Goal: Task Accomplishment & Management: Manage account settings

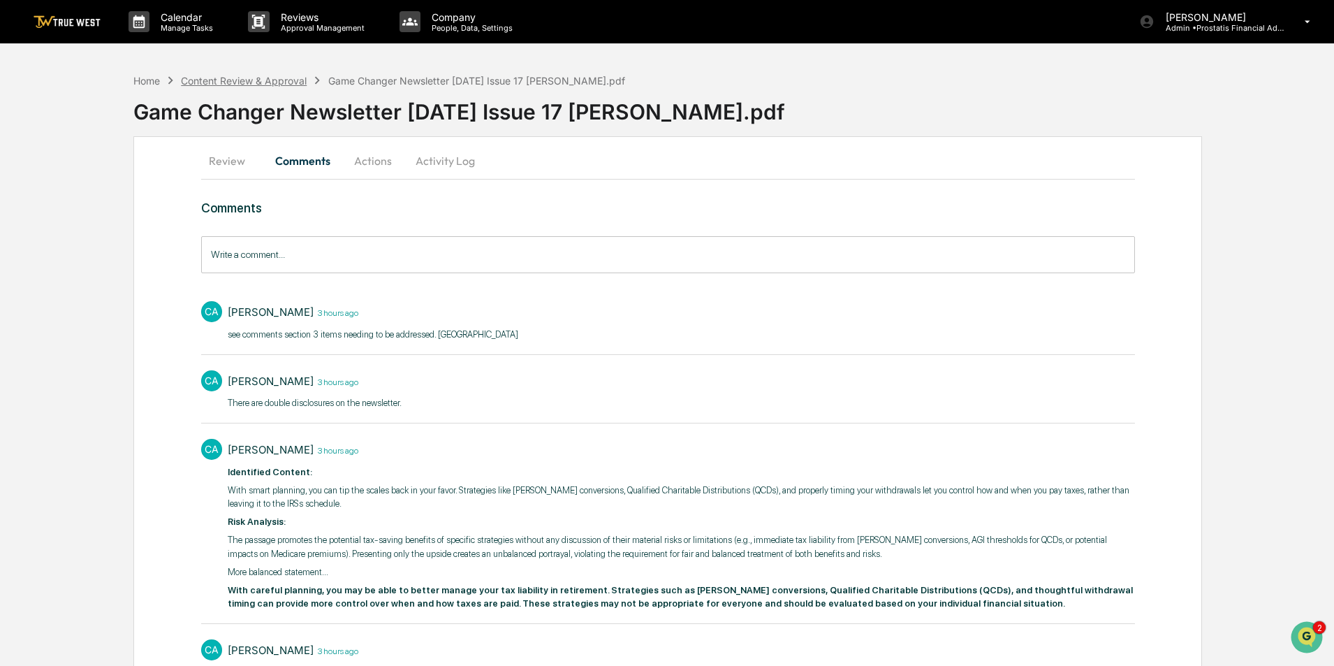
click at [249, 82] on div "Content Review & Approval" at bounding box center [244, 81] width 126 height 12
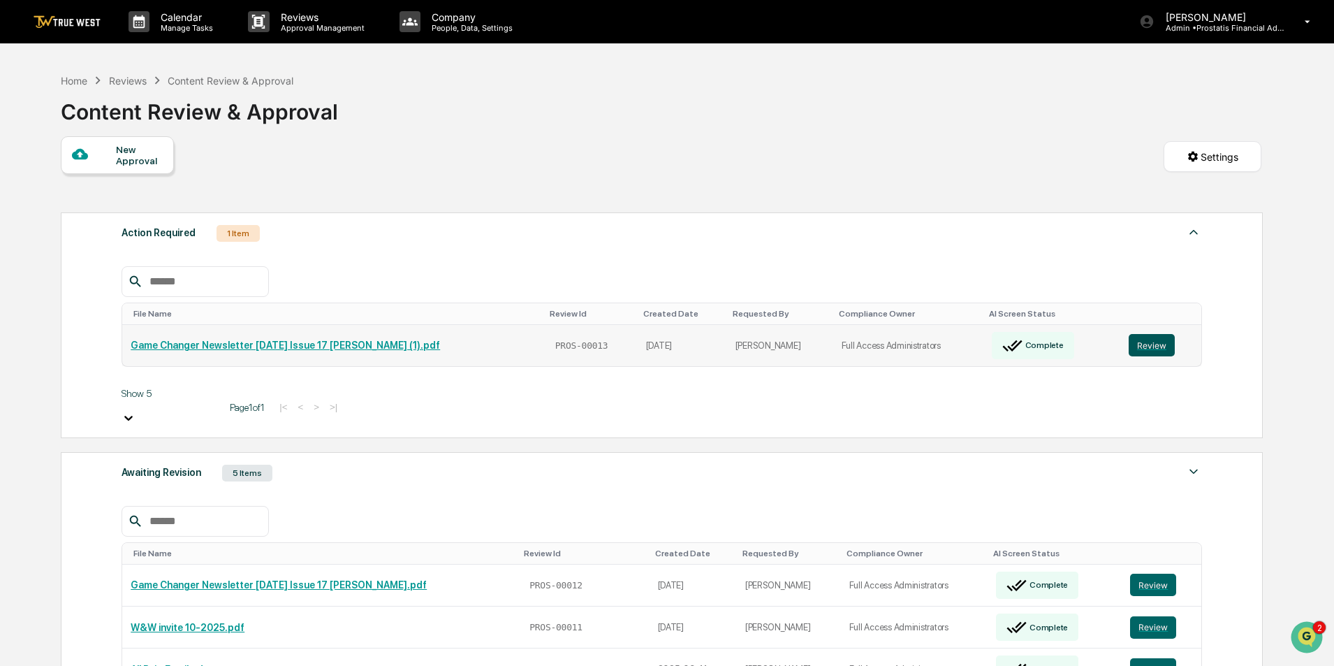
click at [1144, 343] on button "Review" at bounding box center [1152, 345] width 46 height 22
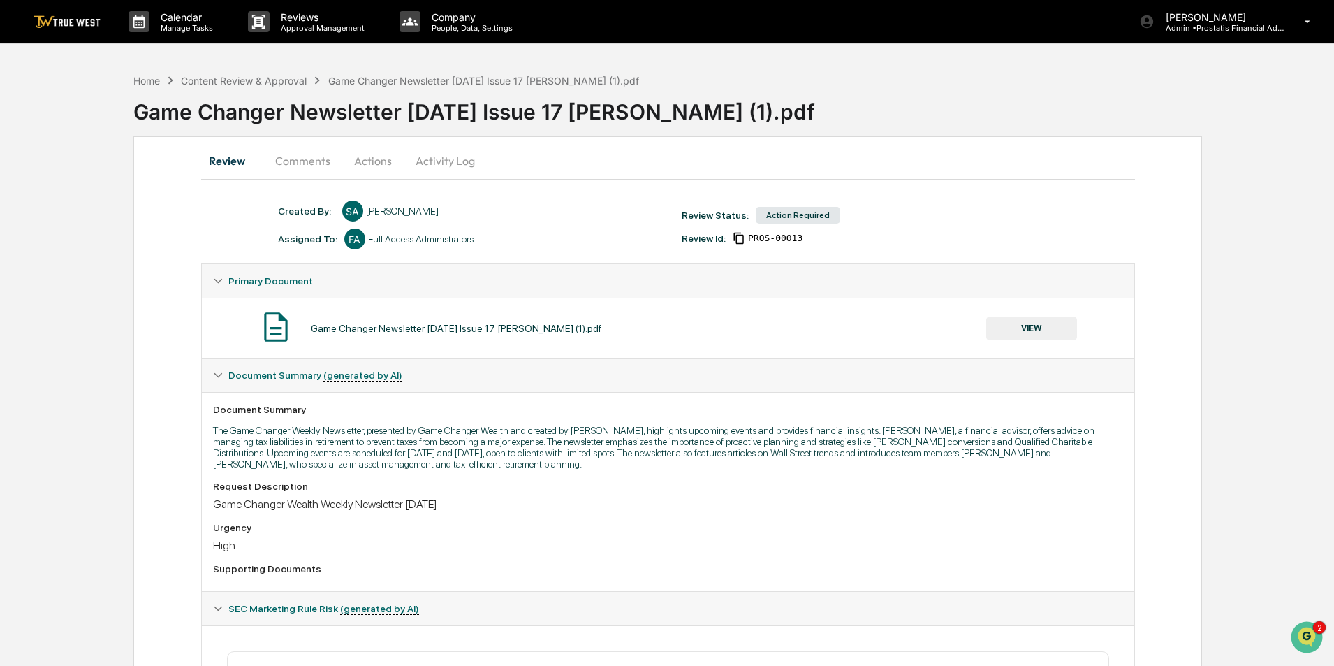
scroll to position [242, 0]
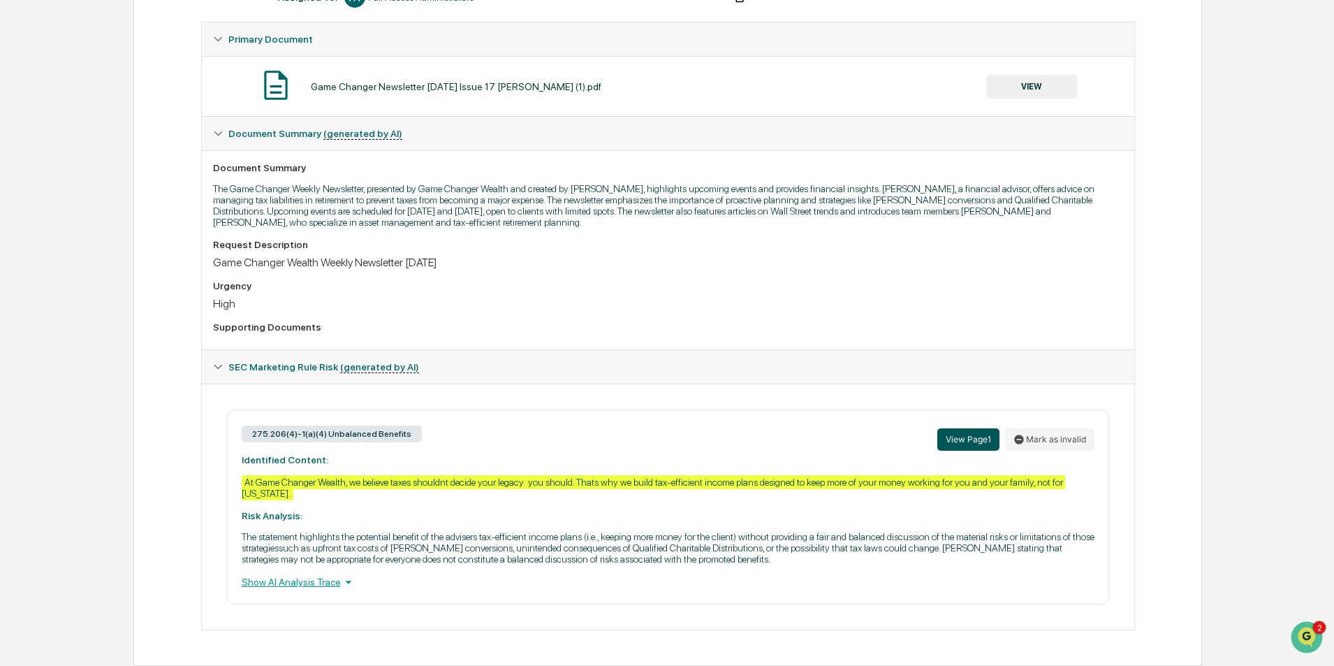
click at [965, 446] on button "View Page 1" at bounding box center [968, 439] width 62 height 22
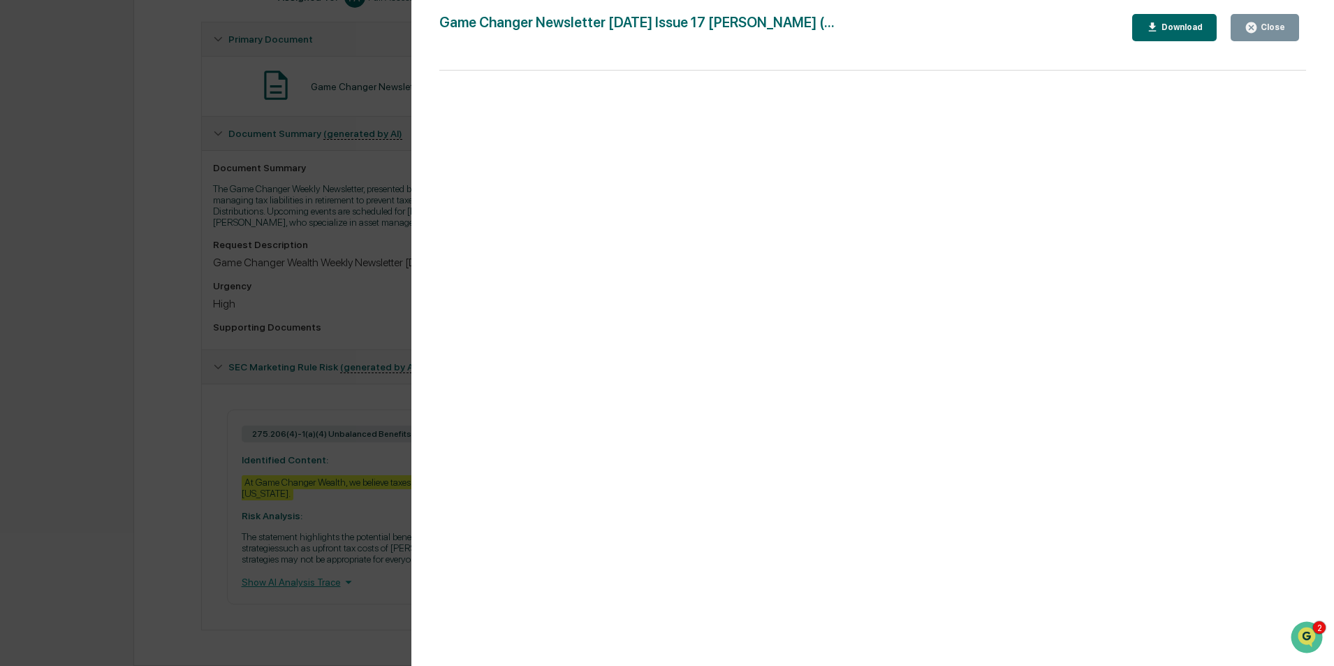
click at [347, 471] on div "Version History 09/18/2025, 05:54 PM Sarah Anderson Game Changer Newsletter Sep…" at bounding box center [667, 333] width 1334 height 666
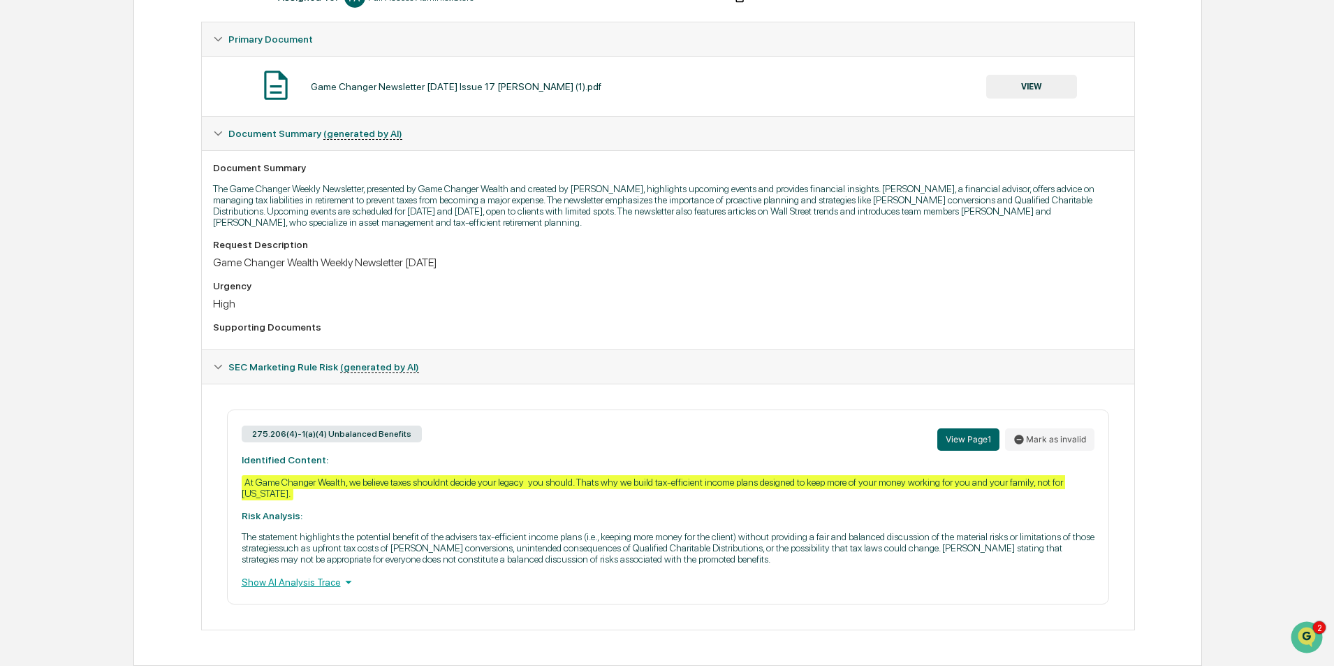
click at [317, 582] on div "Show AI Analysis Trace" at bounding box center [668, 581] width 853 height 15
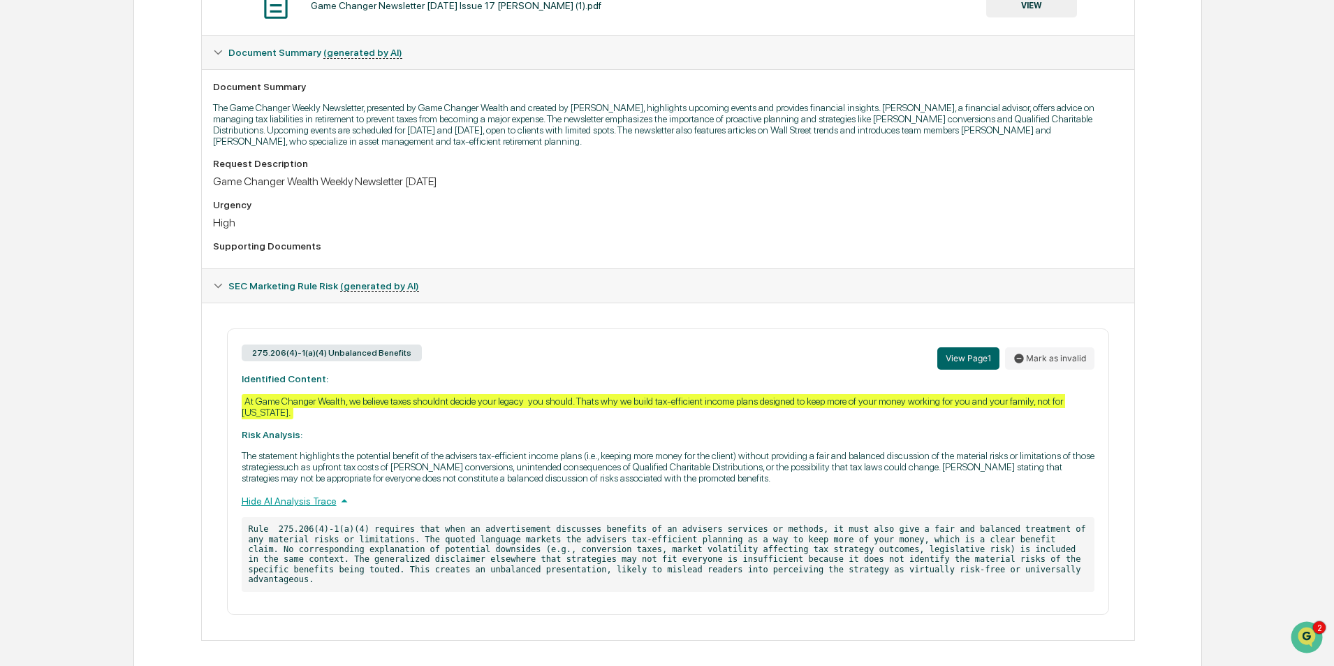
scroll to position [0, 0]
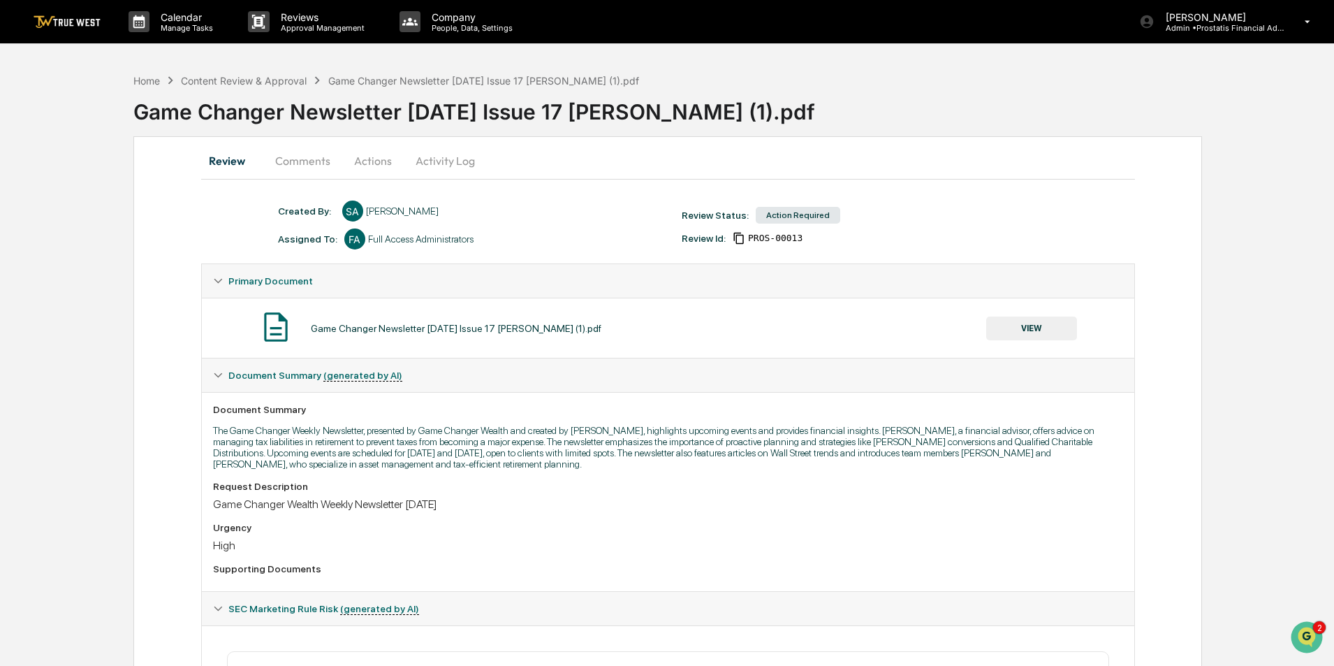
click at [427, 163] on button "Activity Log" at bounding box center [445, 161] width 82 height 34
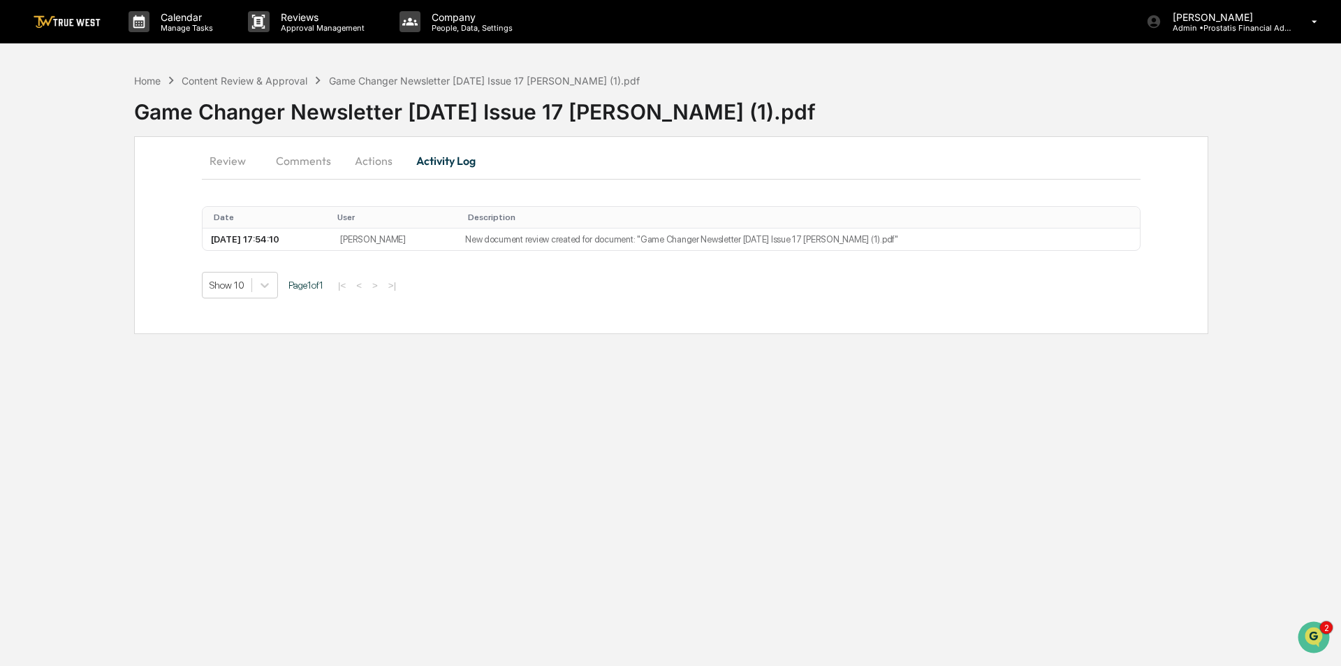
click at [386, 163] on button "Actions" at bounding box center [373, 161] width 63 height 34
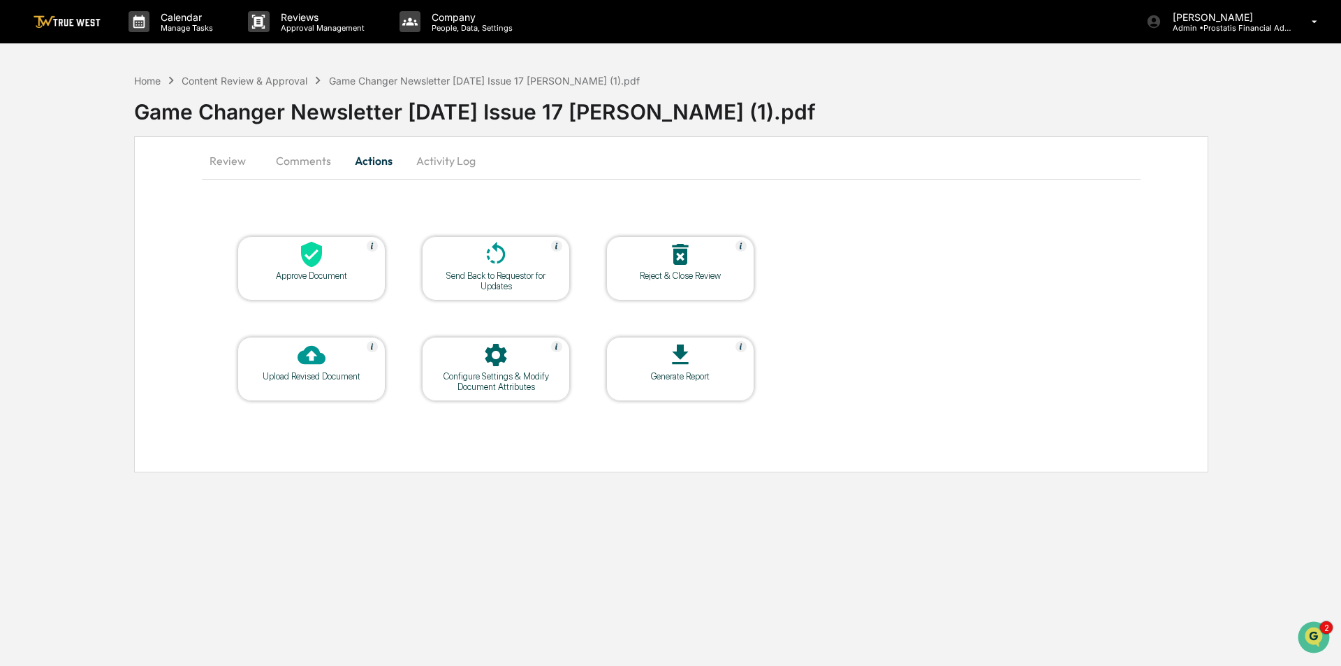
click at [288, 154] on button "Comments" at bounding box center [304, 161] width 78 height 34
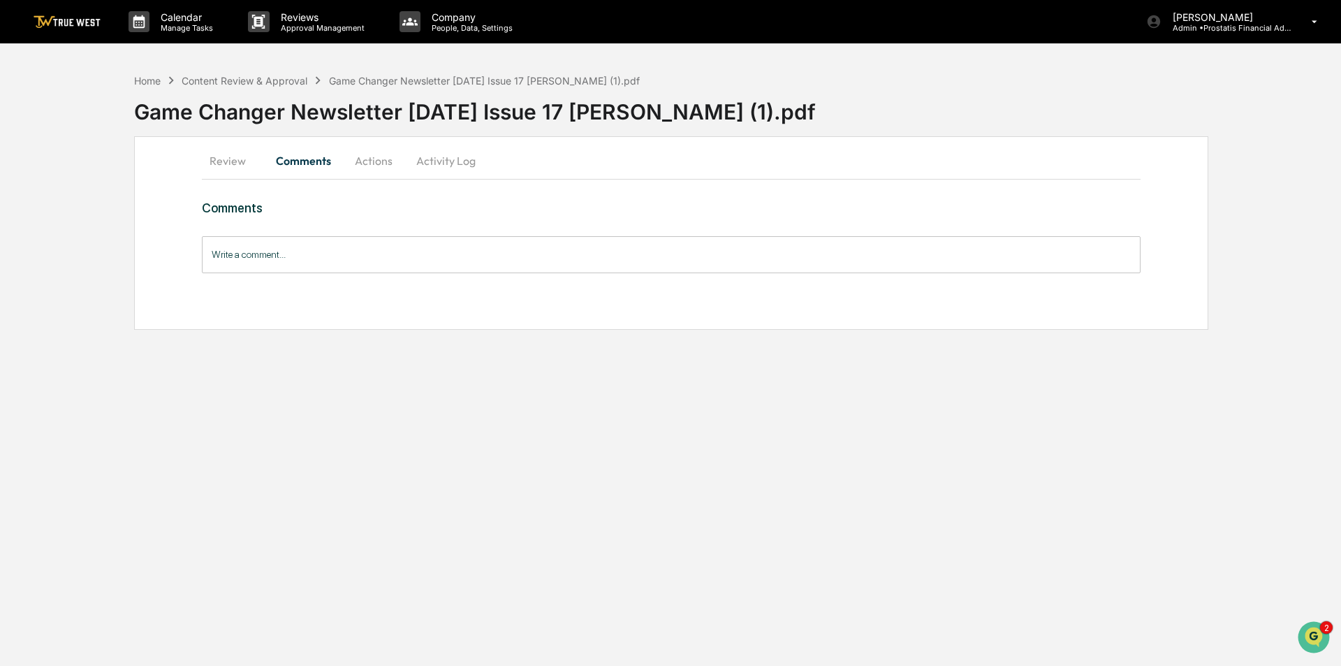
click at [378, 163] on button "Actions" at bounding box center [373, 161] width 63 height 34
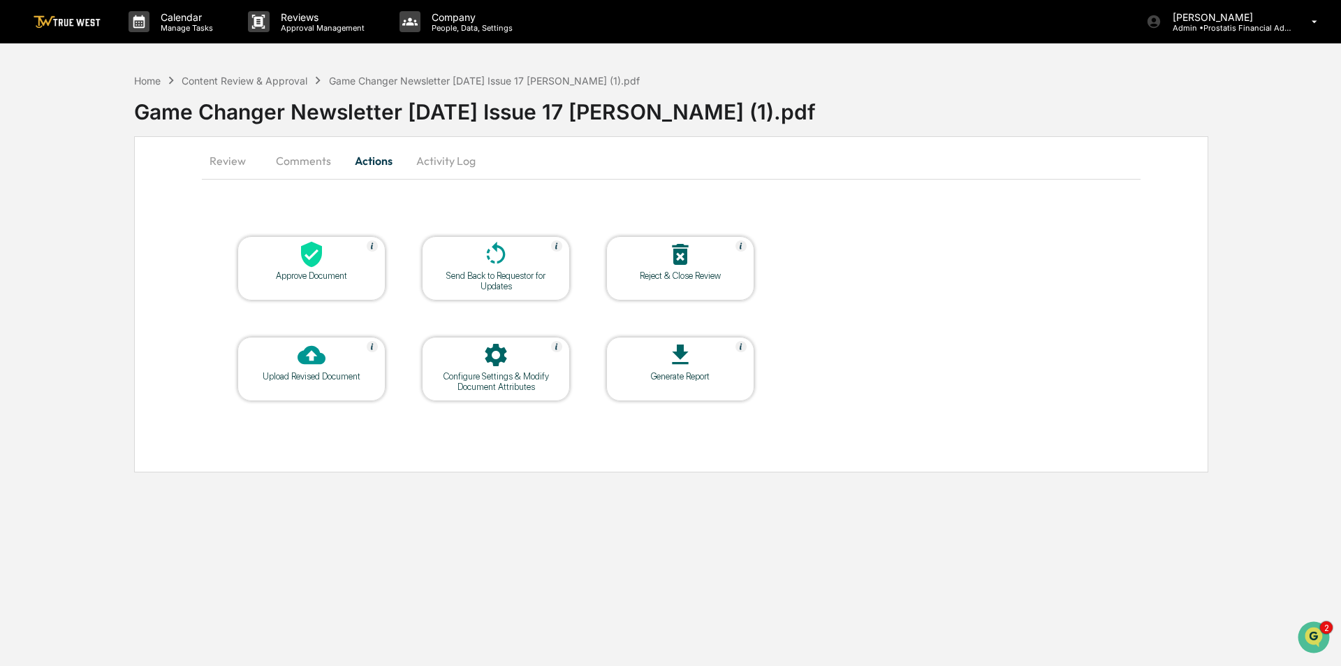
click at [457, 163] on button "Activity Log" at bounding box center [446, 161] width 82 height 34
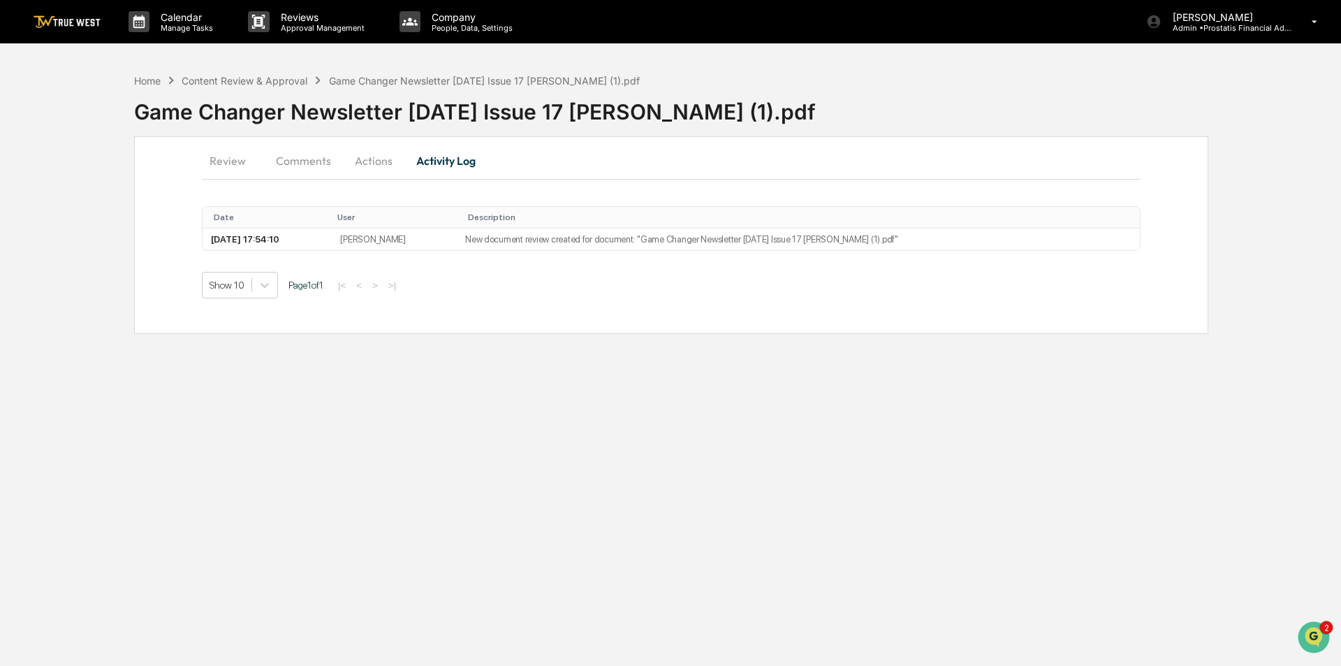
click at [232, 157] on button "Review" at bounding box center [233, 161] width 63 height 34
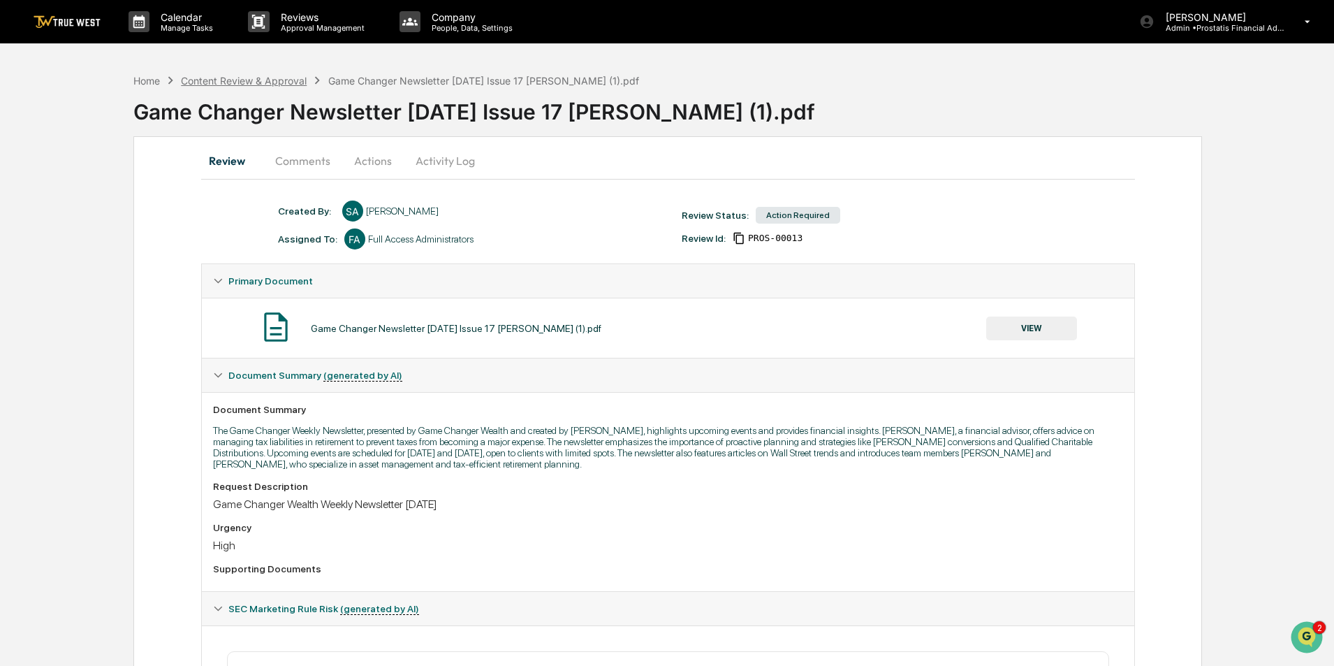
click at [258, 75] on div "Content Review & Approval" at bounding box center [244, 81] width 126 height 12
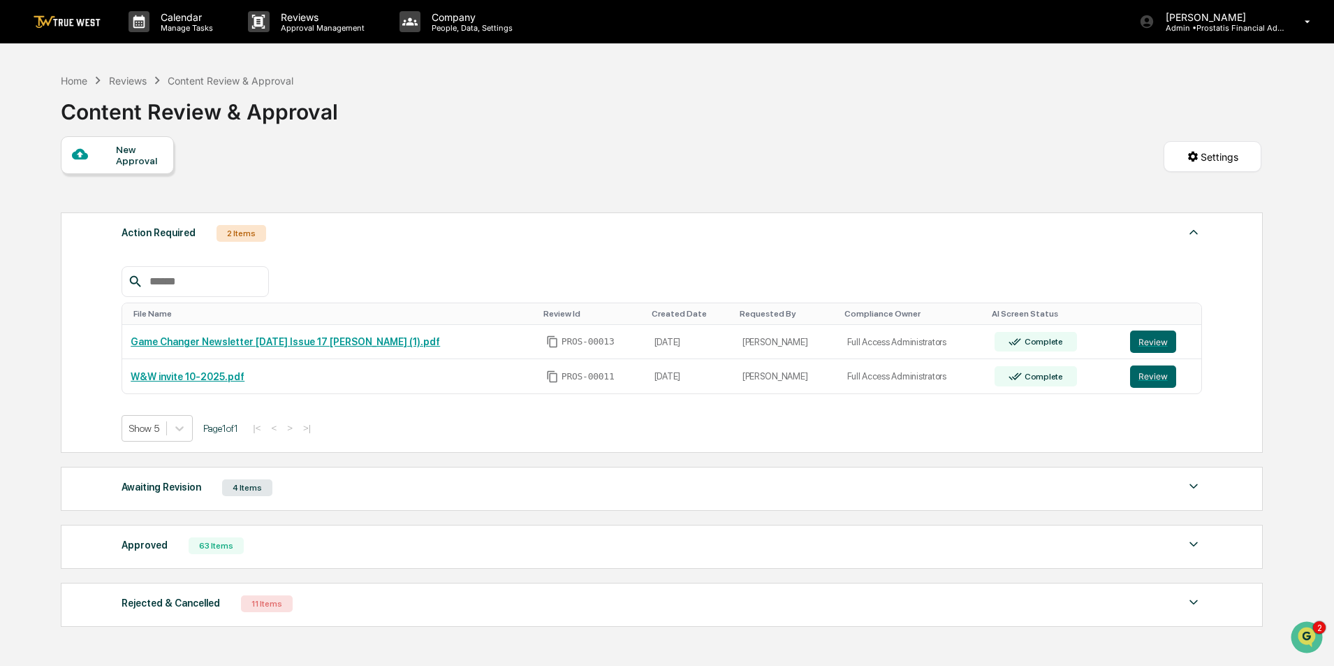
click at [324, 490] on div "Awaiting Revision 4 Items" at bounding box center [662, 488] width 1081 height 20
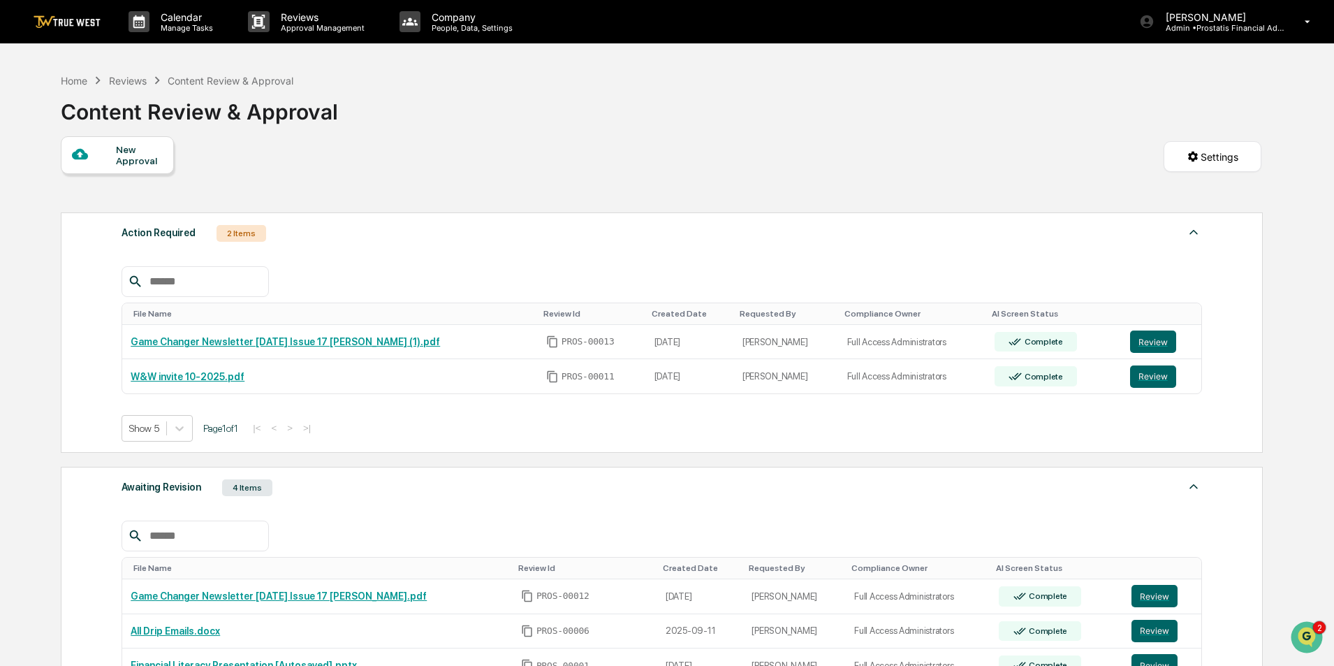
scroll to position [140, 0]
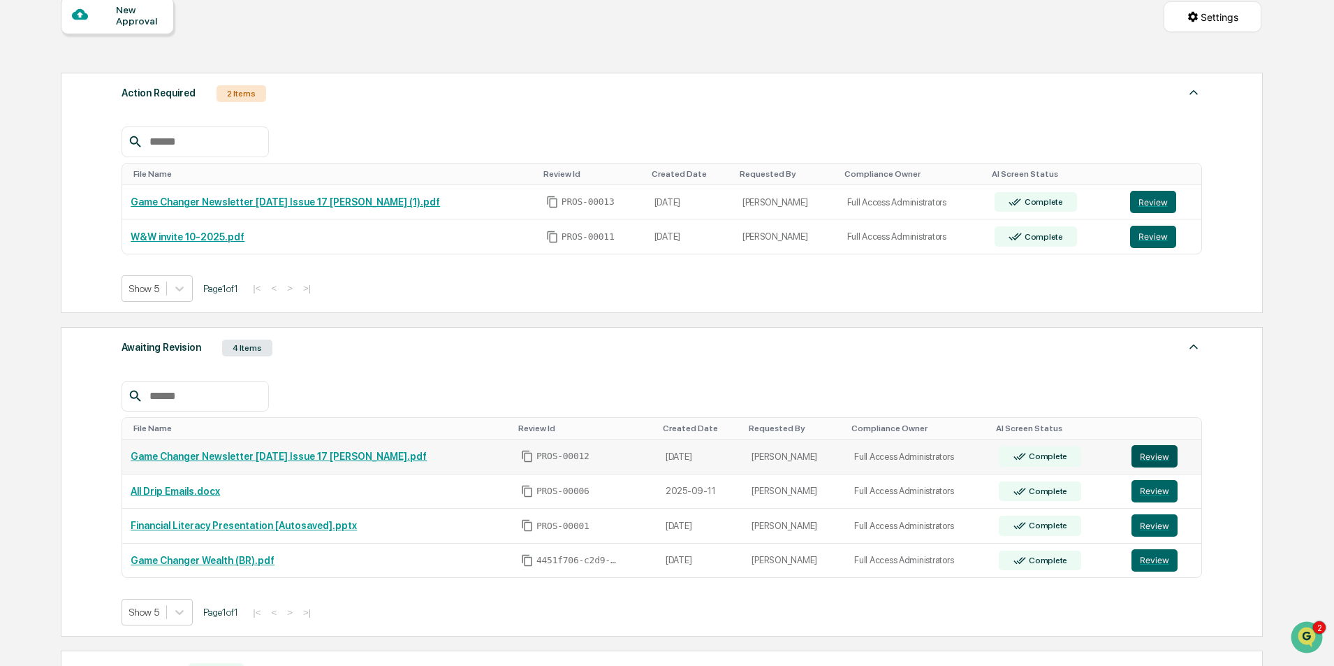
click at [1159, 460] on button "Review" at bounding box center [1155, 456] width 46 height 22
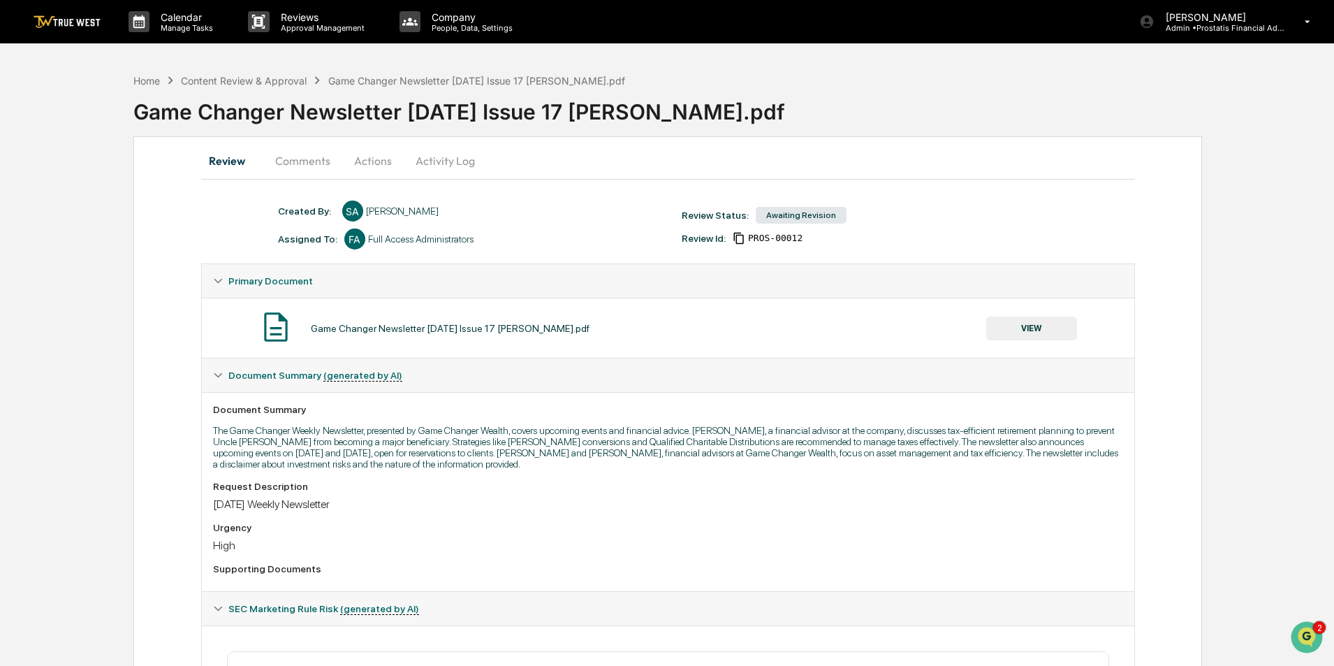
click at [291, 151] on button "Comments" at bounding box center [303, 161] width 78 height 34
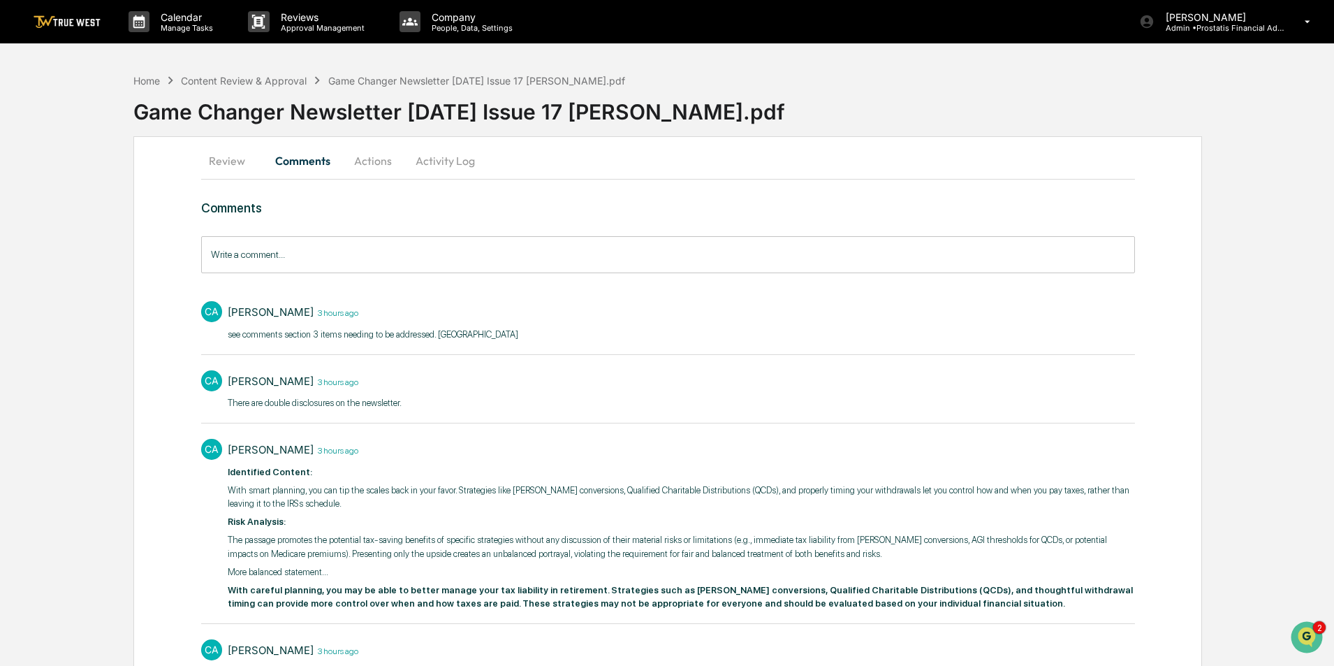
click at [374, 156] on button "Actions" at bounding box center [373, 161] width 63 height 34
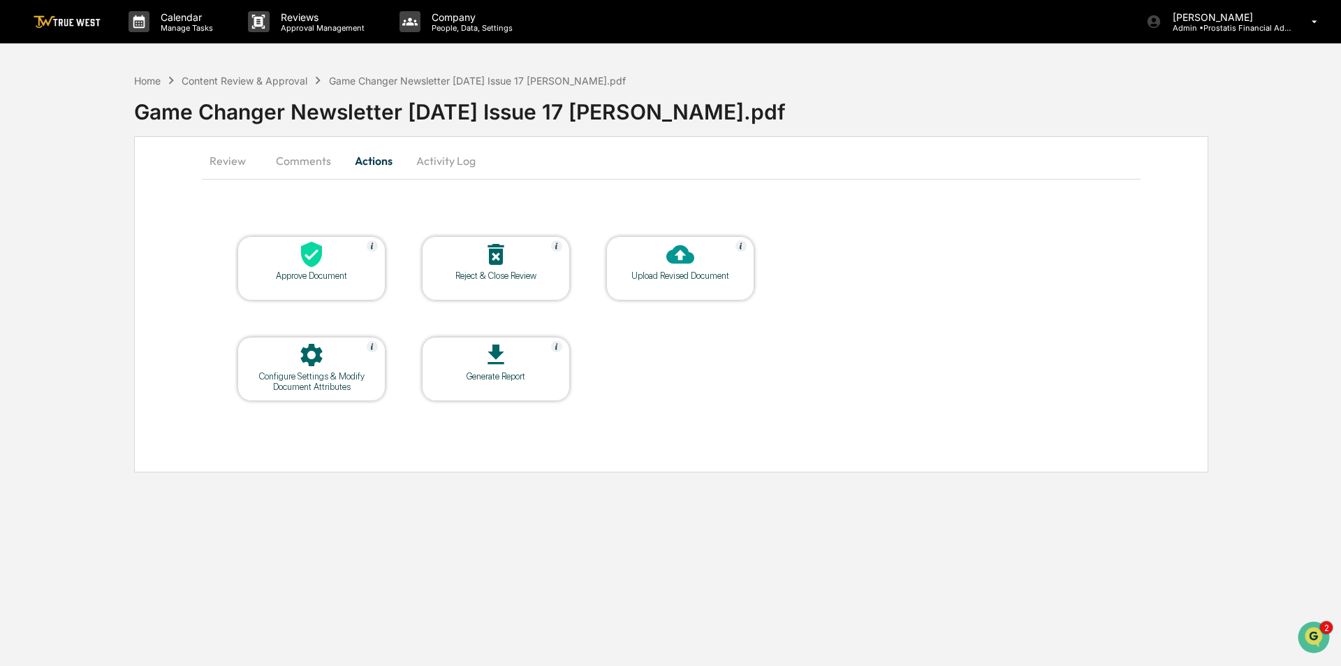
click at [466, 157] on button "Activity Log" at bounding box center [446, 161] width 82 height 34
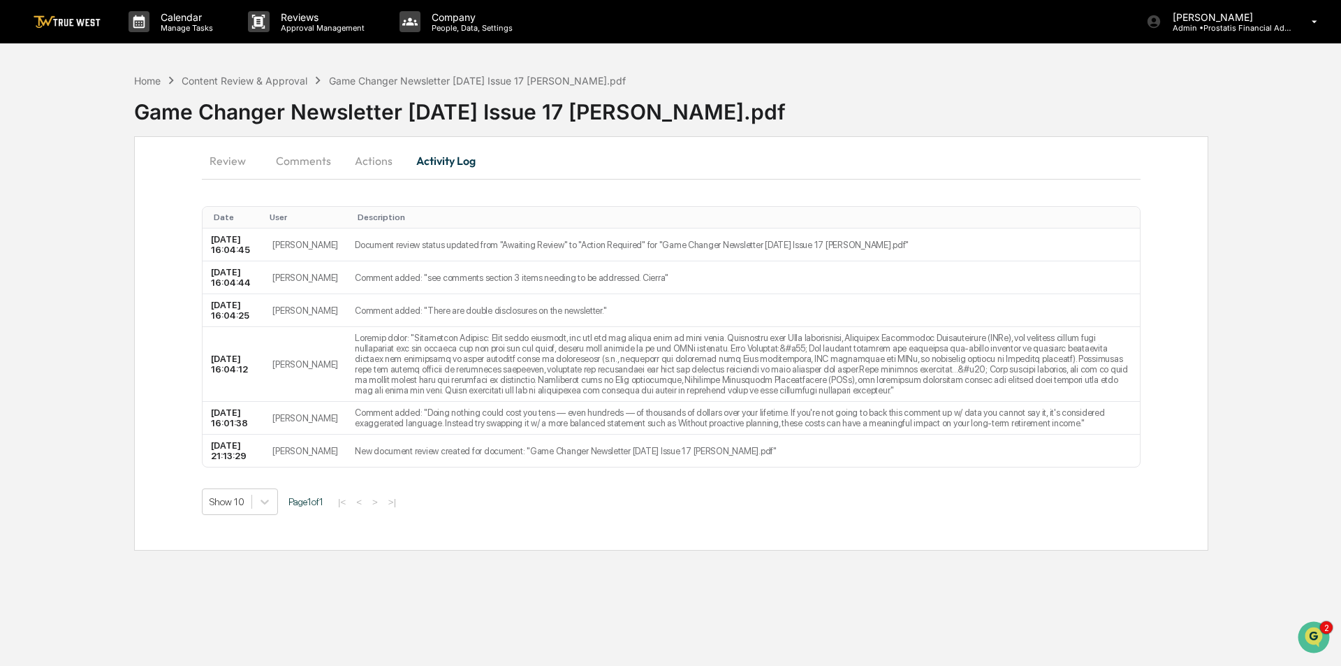
click at [307, 160] on button "Comments" at bounding box center [304, 161] width 78 height 34
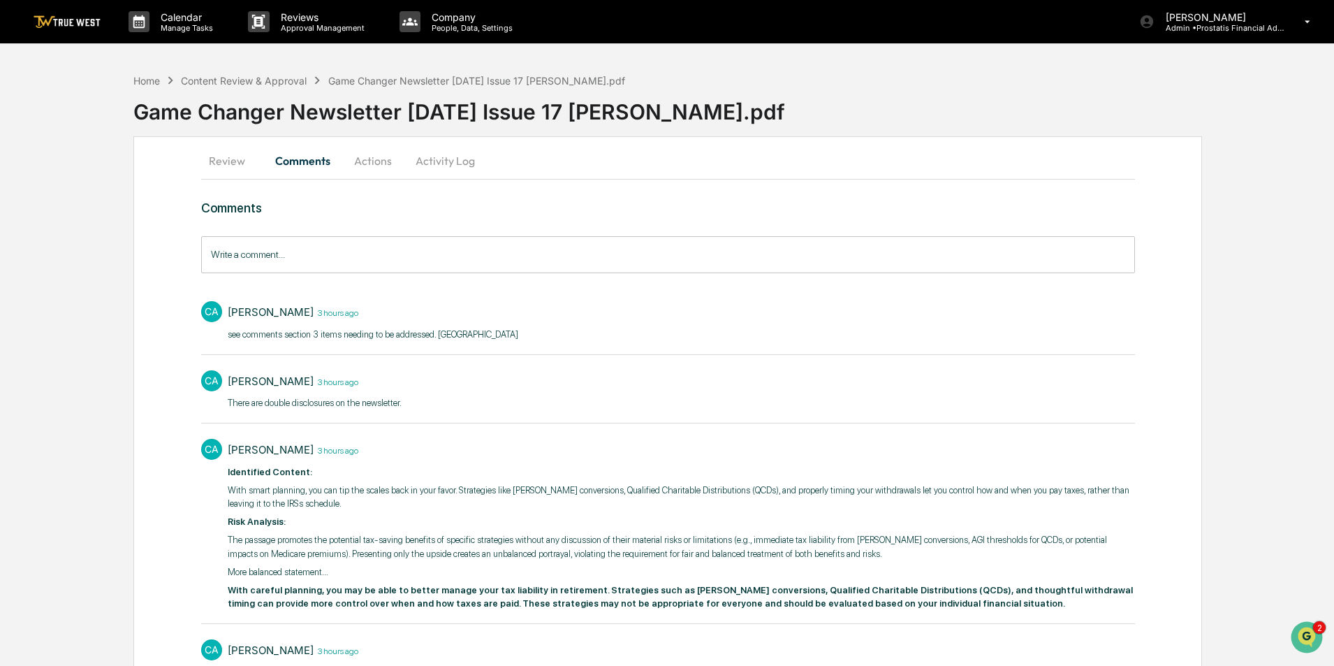
click at [234, 164] on button "Review" at bounding box center [232, 161] width 63 height 34
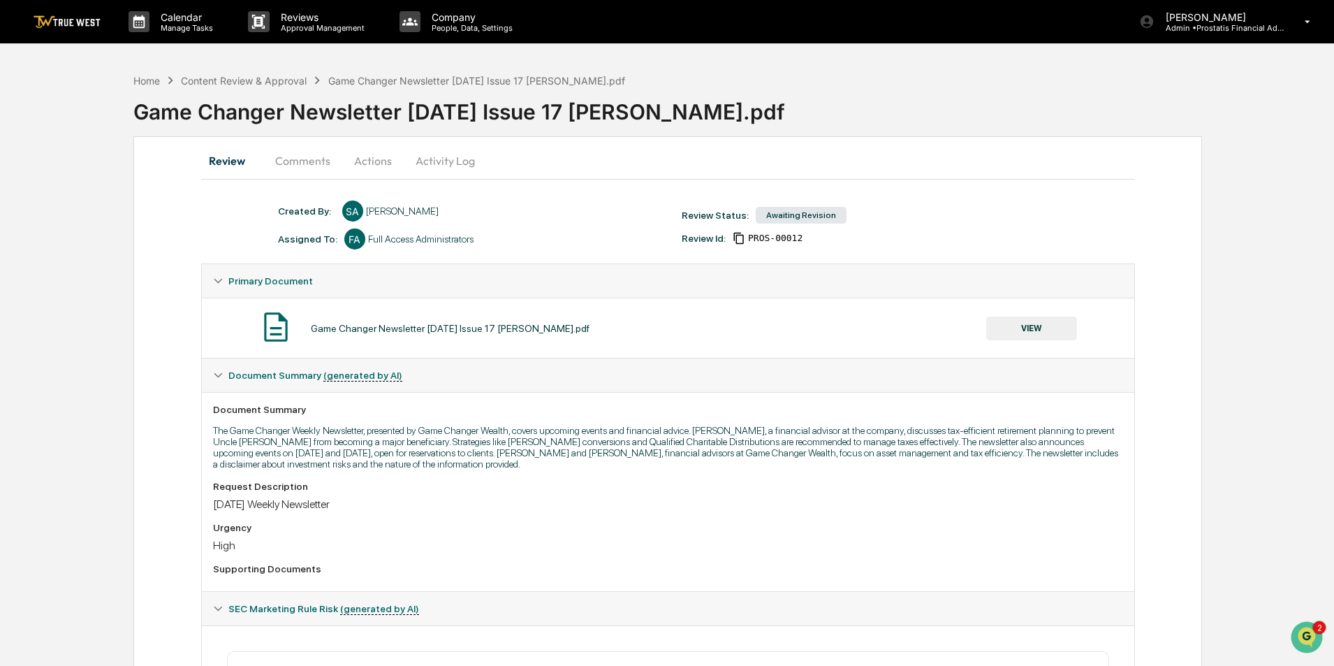
click at [319, 163] on button "Comments" at bounding box center [303, 161] width 78 height 34
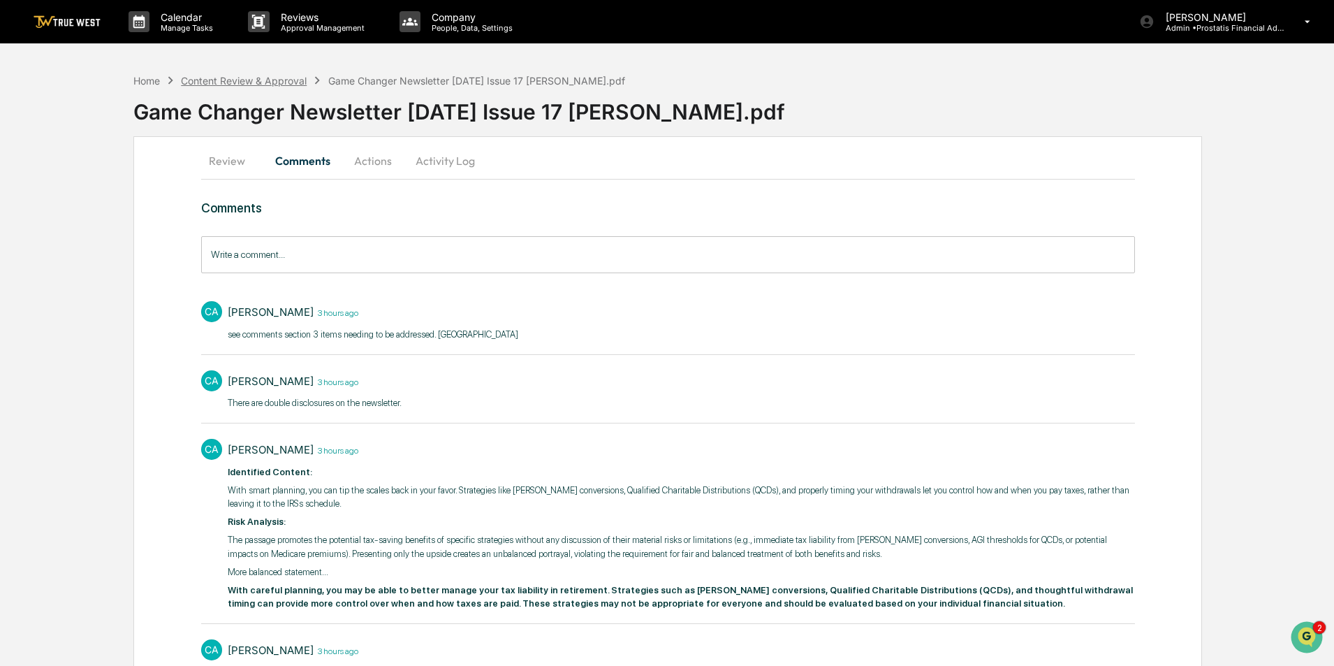
click at [284, 80] on div "Content Review & Approval" at bounding box center [244, 81] width 126 height 12
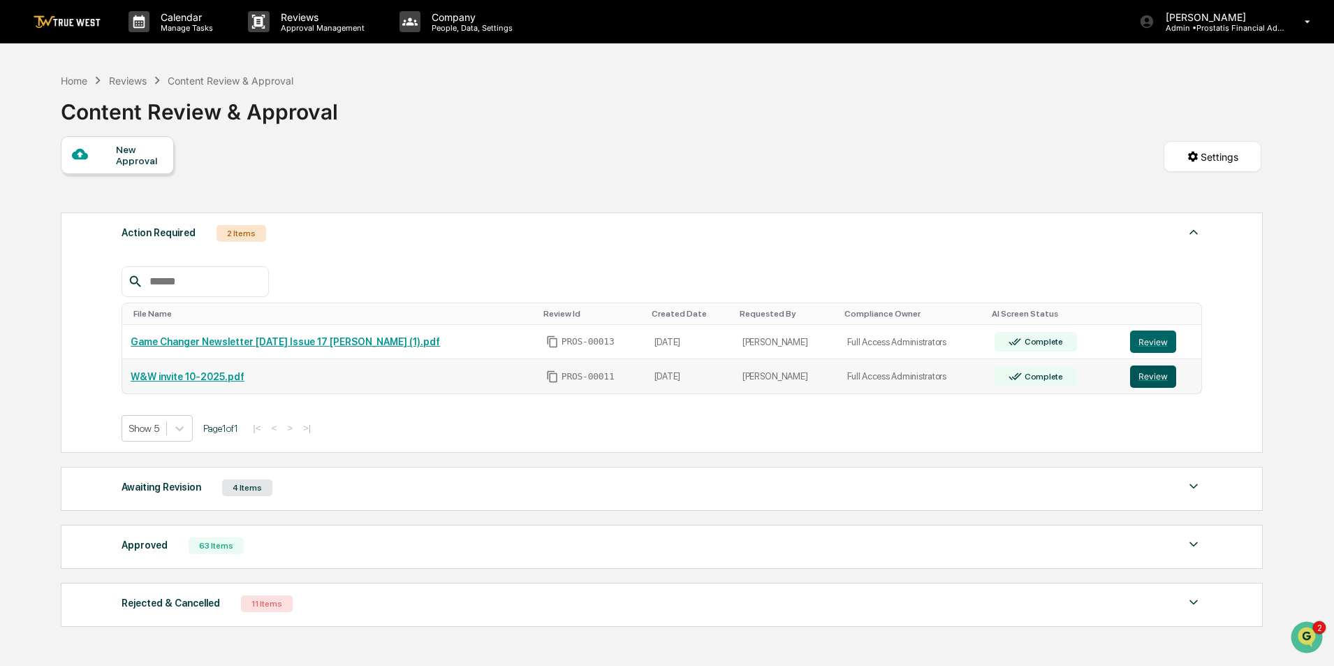
click at [1158, 375] on button "Review" at bounding box center [1153, 376] width 46 height 22
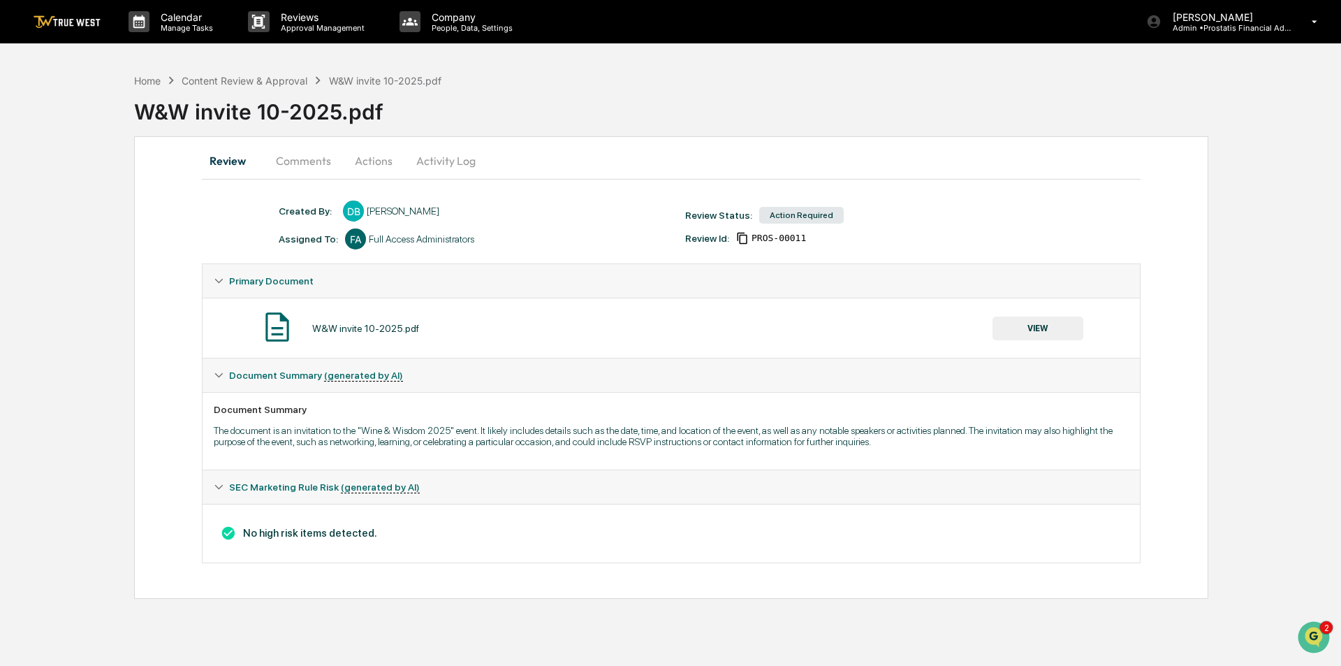
click at [1044, 327] on button "VIEW" at bounding box center [1038, 328] width 91 height 24
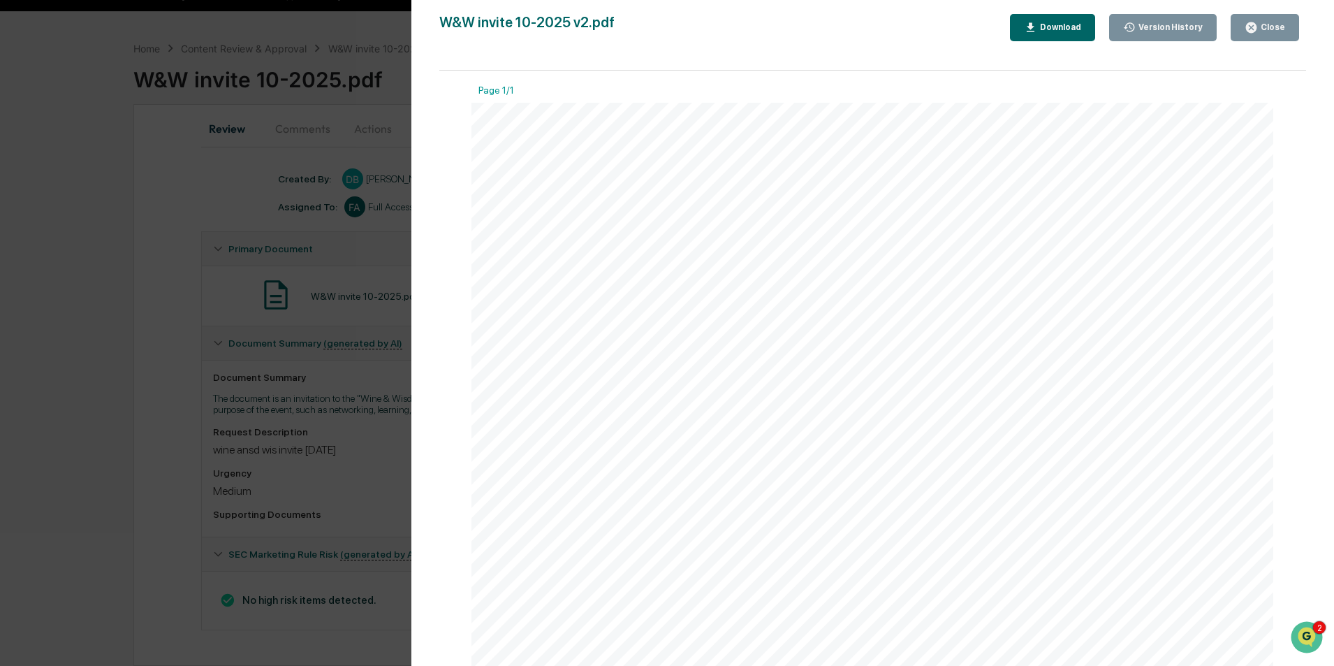
scroll to position [474, 0]
drag, startPoint x: 1264, startPoint y: 34, endPoint x: 1253, endPoint y: 22, distance: 16.8
click at [1264, 34] on button "Close" at bounding box center [1265, 27] width 68 height 27
click at [1253, 22] on icon "button" at bounding box center [1251, 27] width 13 height 13
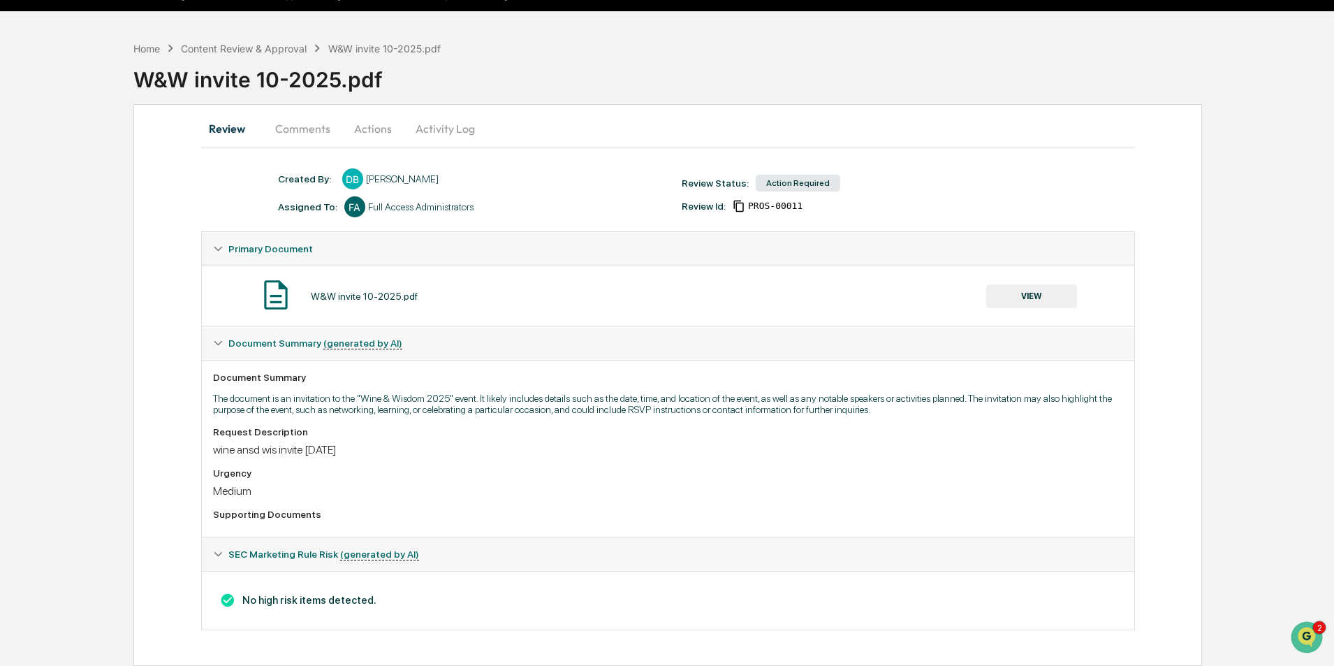
click at [363, 137] on button "Actions" at bounding box center [373, 129] width 63 height 34
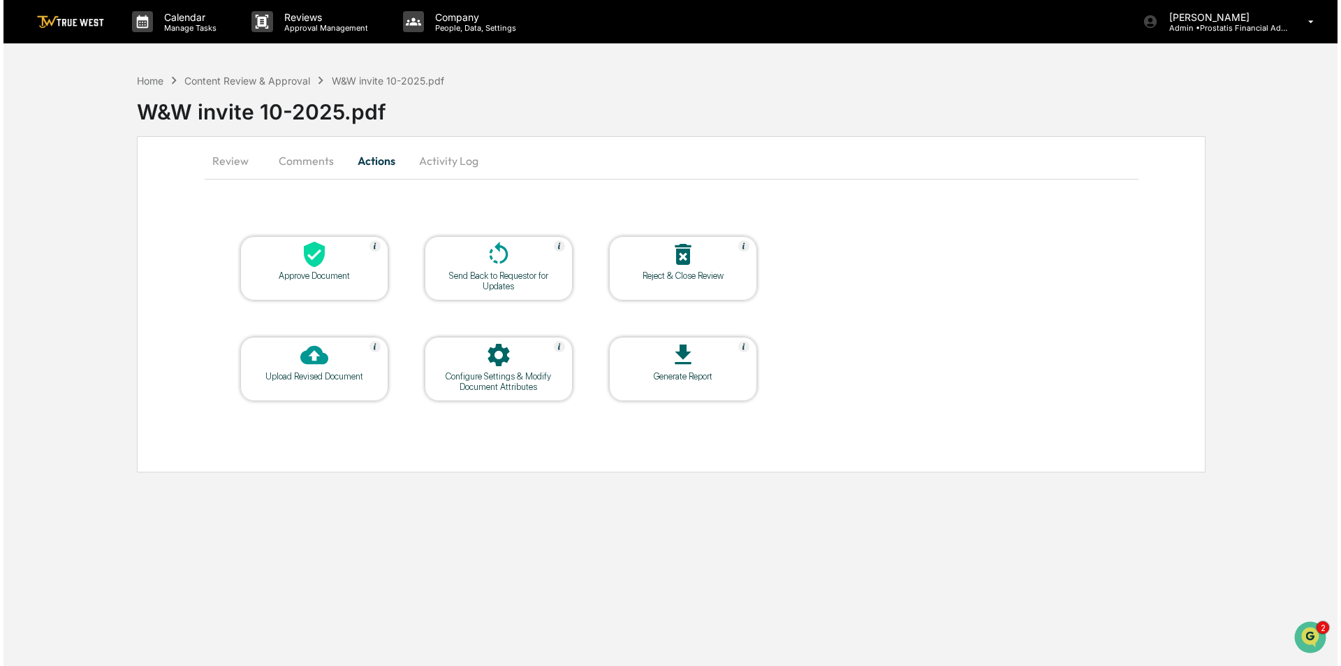
scroll to position [0, 0]
click at [305, 265] on icon at bounding box center [312, 254] width 28 height 28
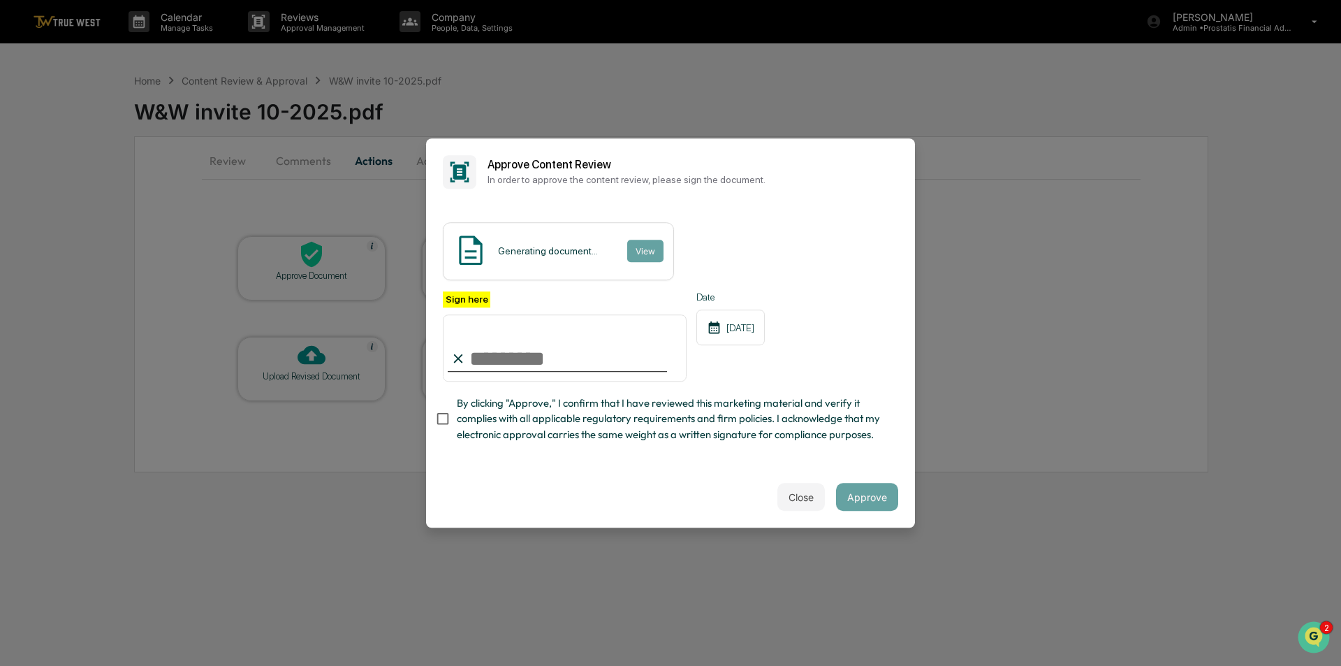
click at [529, 369] on input "Sign here" at bounding box center [565, 347] width 244 height 67
type input "**********"
click at [629, 251] on button "View" at bounding box center [645, 251] width 36 height 22
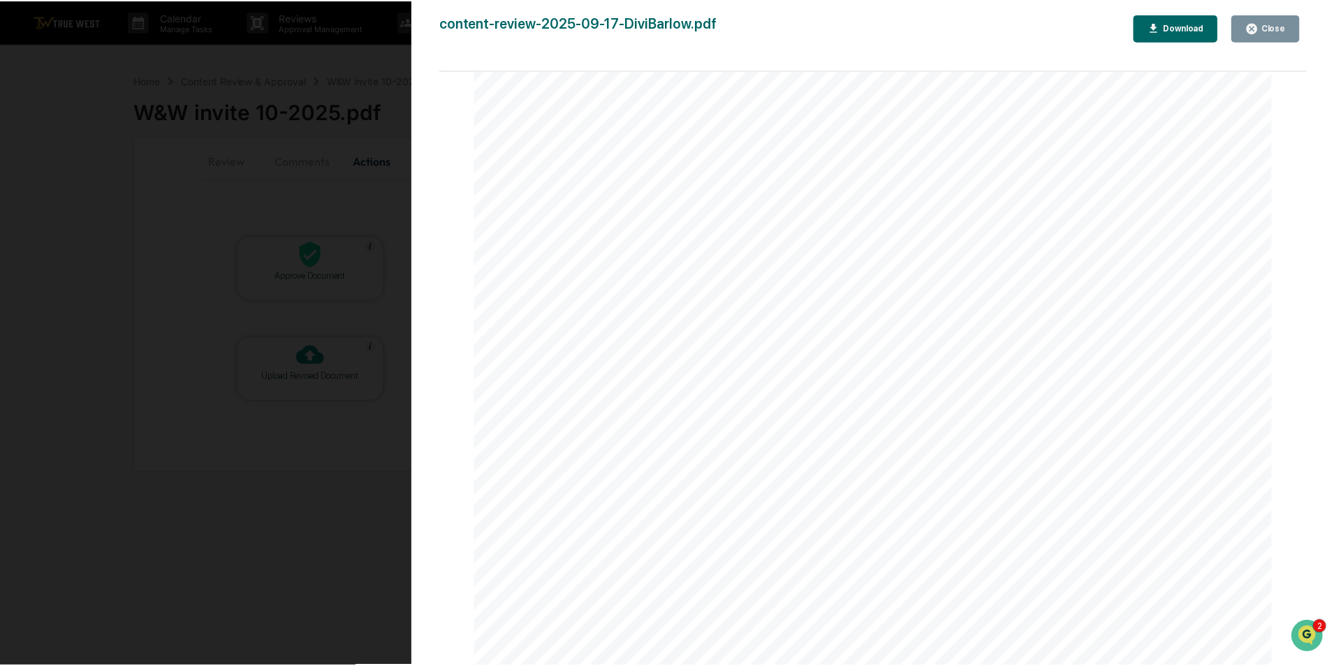
scroll to position [1654, 0]
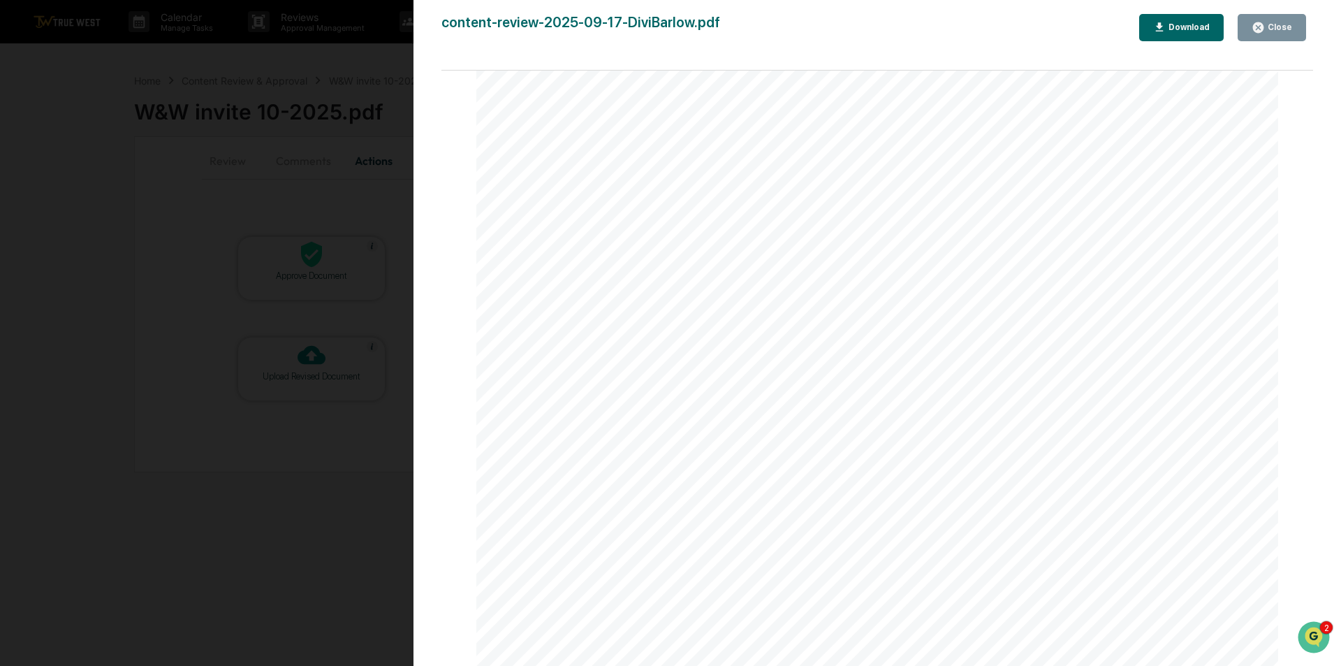
click at [1269, 32] on div "Close" at bounding box center [1278, 27] width 27 height 10
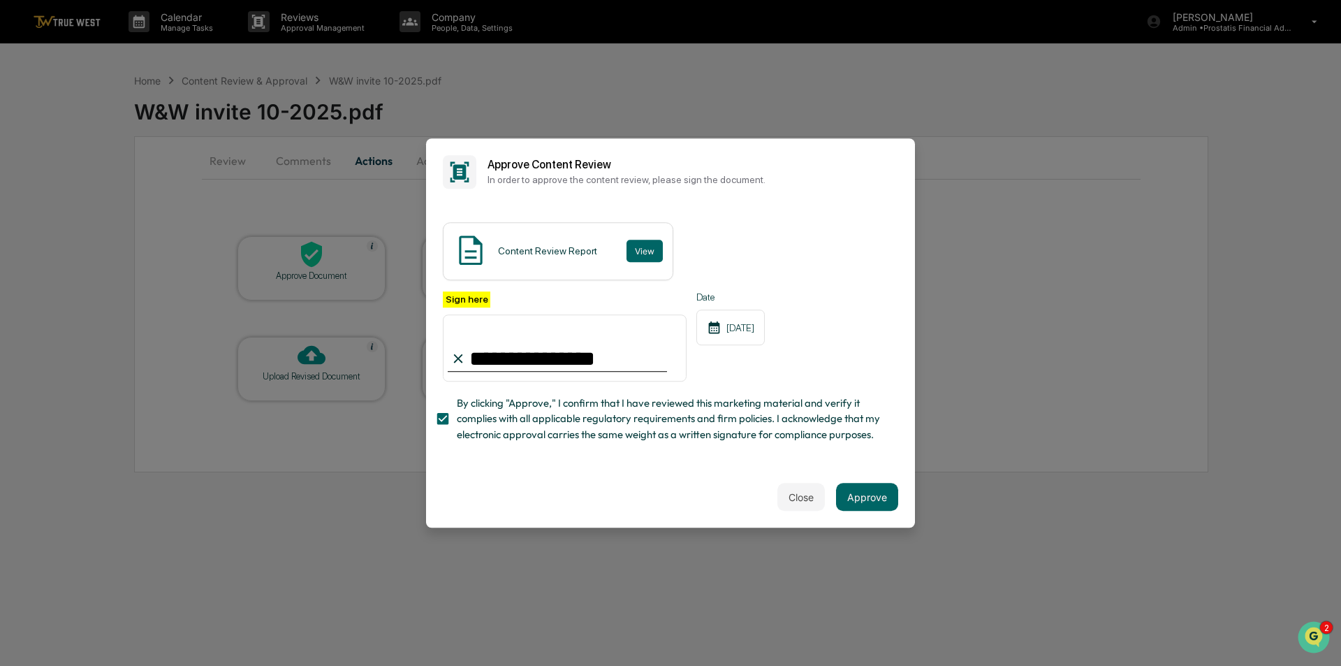
click at [871, 492] on button "Approve" at bounding box center [867, 497] width 62 height 28
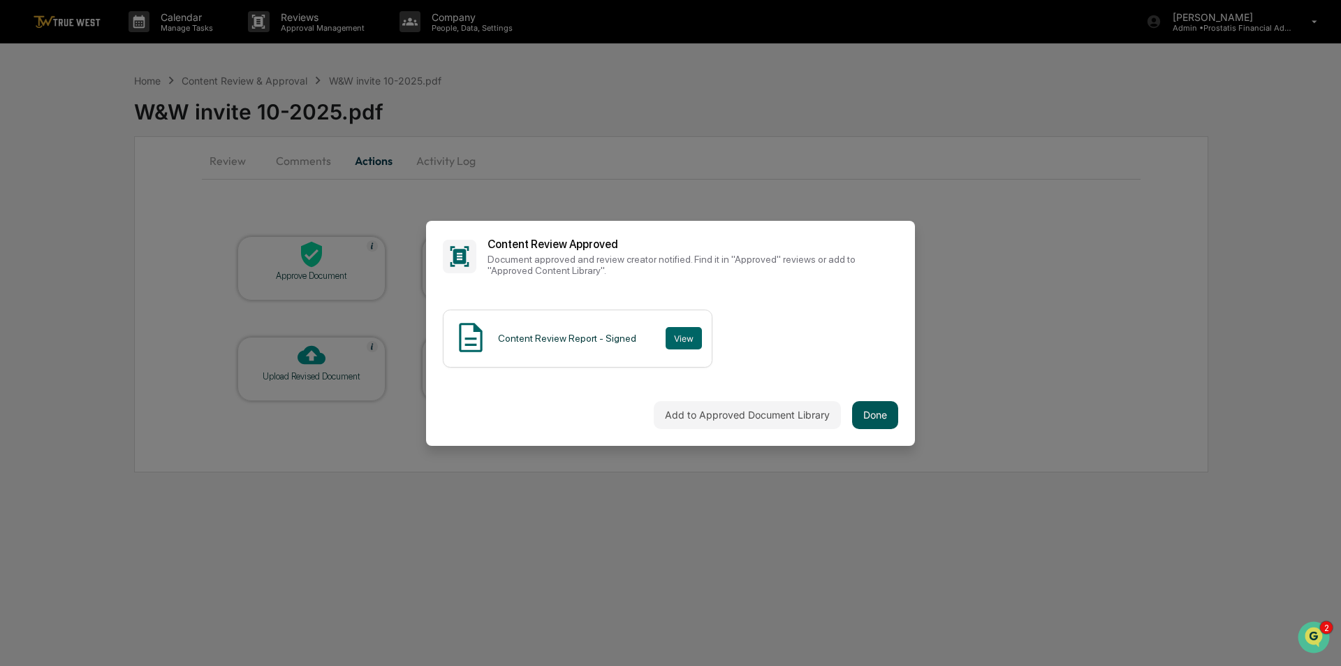
click at [888, 409] on button "Done" at bounding box center [875, 415] width 46 height 28
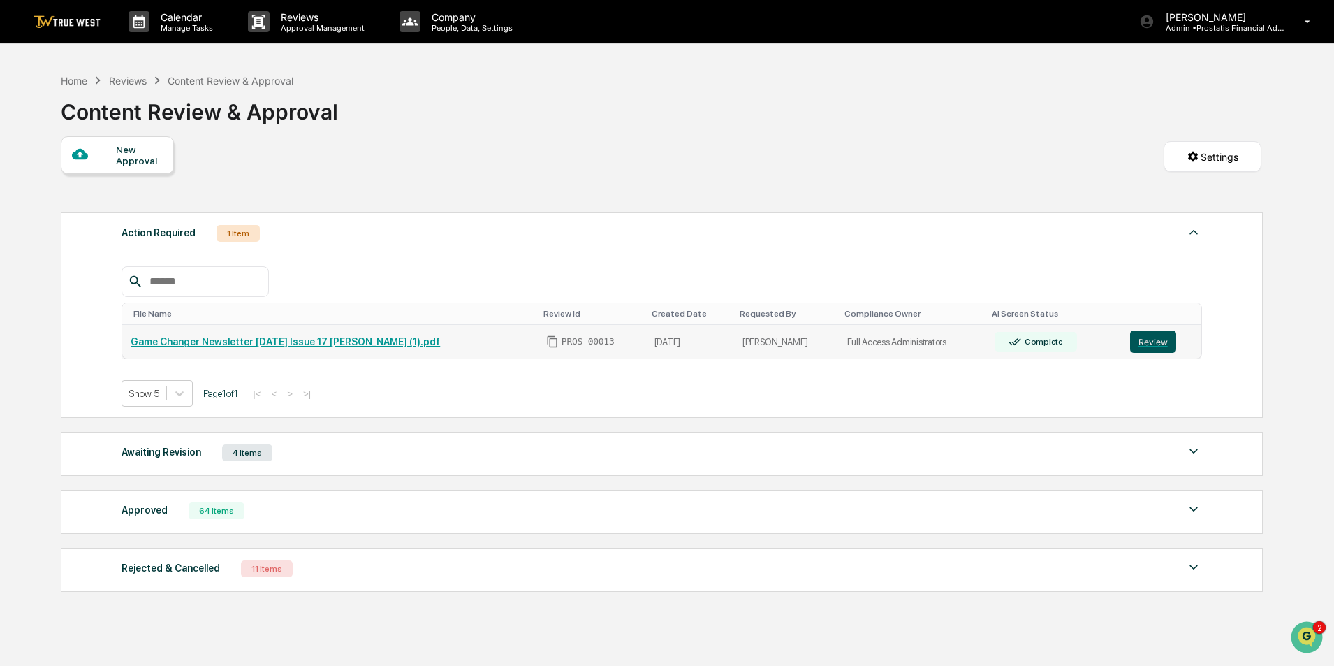
click at [1155, 341] on button "Review" at bounding box center [1153, 341] width 46 height 22
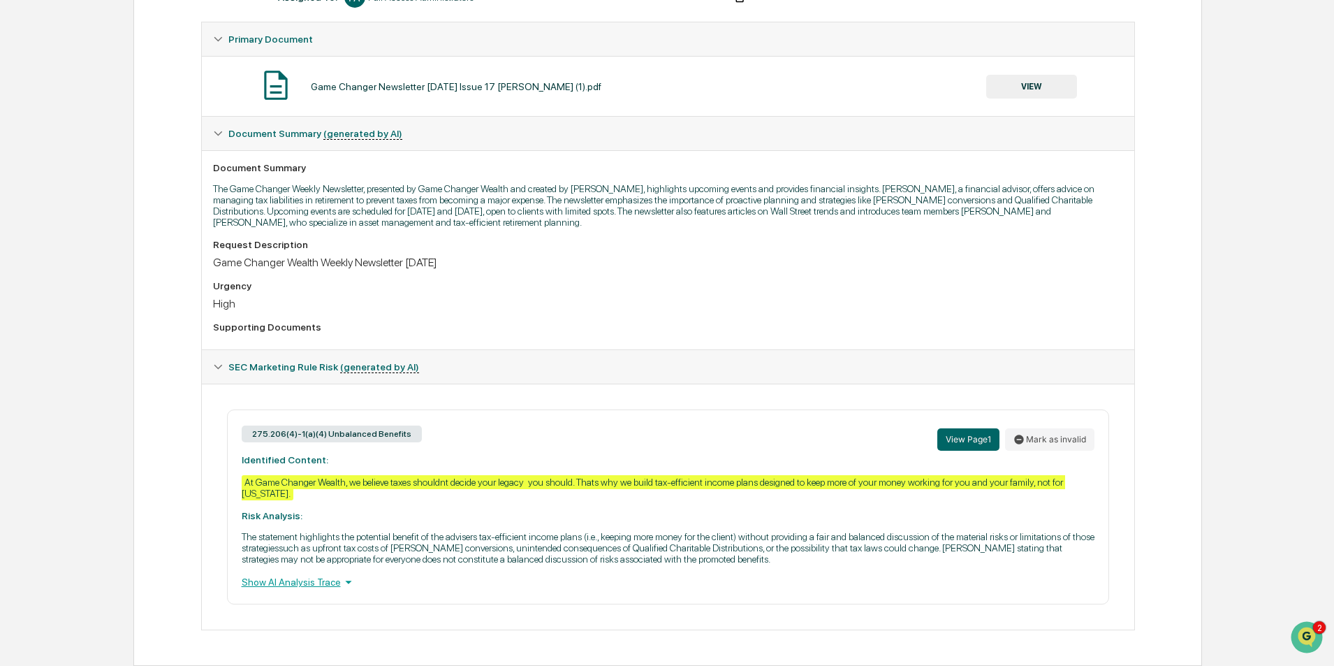
click at [302, 582] on div "Show AI Analysis Trace" at bounding box center [668, 581] width 853 height 15
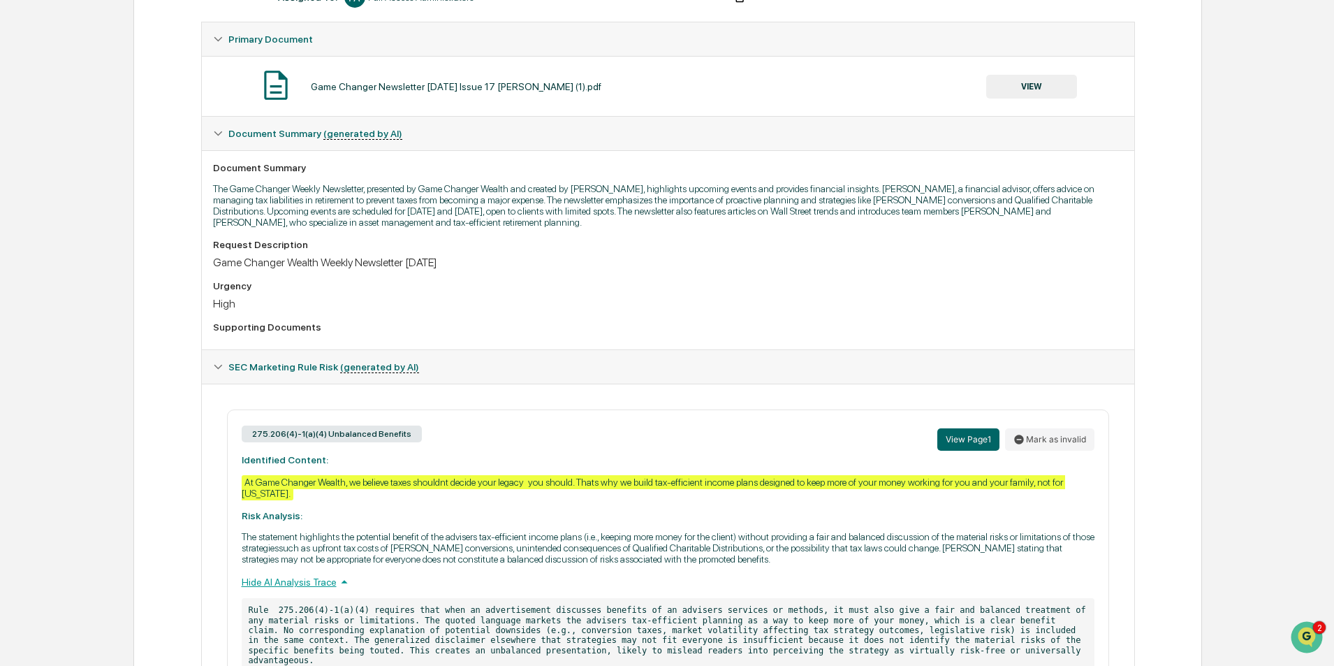
scroll to position [323, 0]
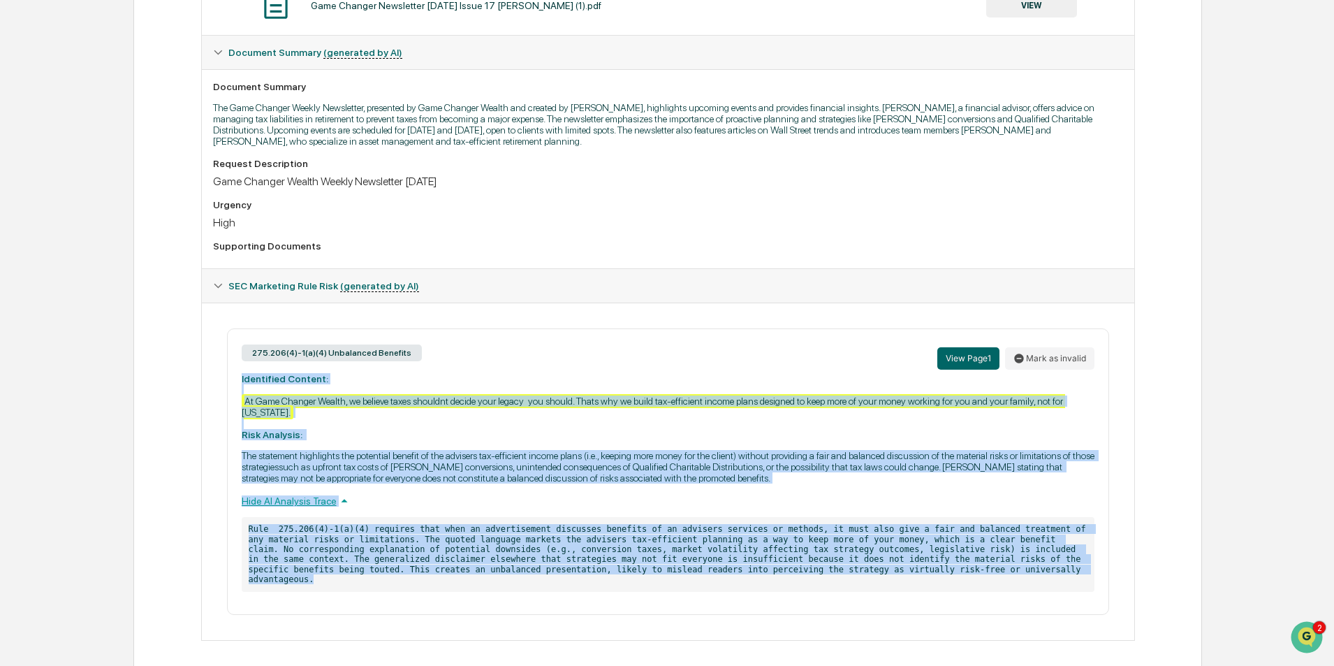
drag, startPoint x: 858, startPoint y: 571, endPoint x: 215, endPoint y: 378, distance: 671.1
click at [215, 378] on div "275.206(4)-1(a)(4) Unbalanced Benefits View Page 1 Mark as invalid Identified C…" at bounding box center [668, 471] width 910 height 286
copy div "Identified Content: At Game Changer Wealth, we believe taxes shouldnt decide yo…"
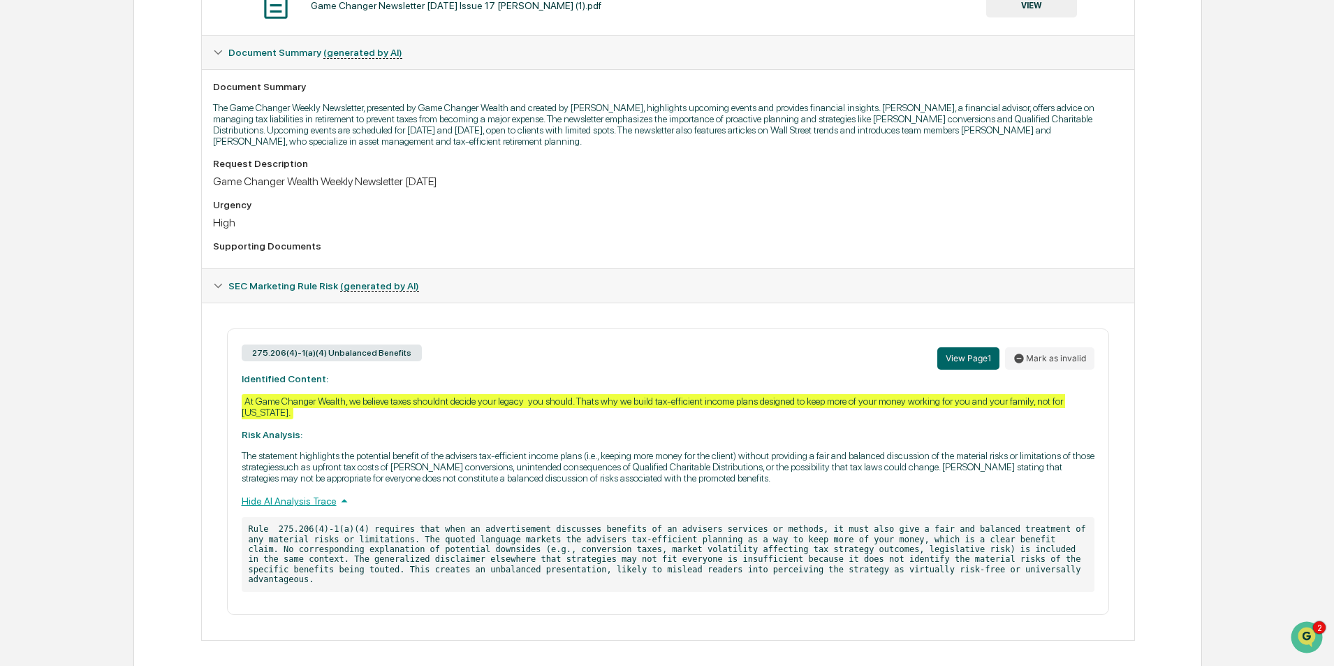
drag, startPoint x: 730, startPoint y: 231, endPoint x: 716, endPoint y: 220, distance: 17.9
click at [722, 224] on div "Request Description Game Changer Wealth Weekly Newsletter [DATE] Urgency High S…" at bounding box center [668, 207] width 910 height 99
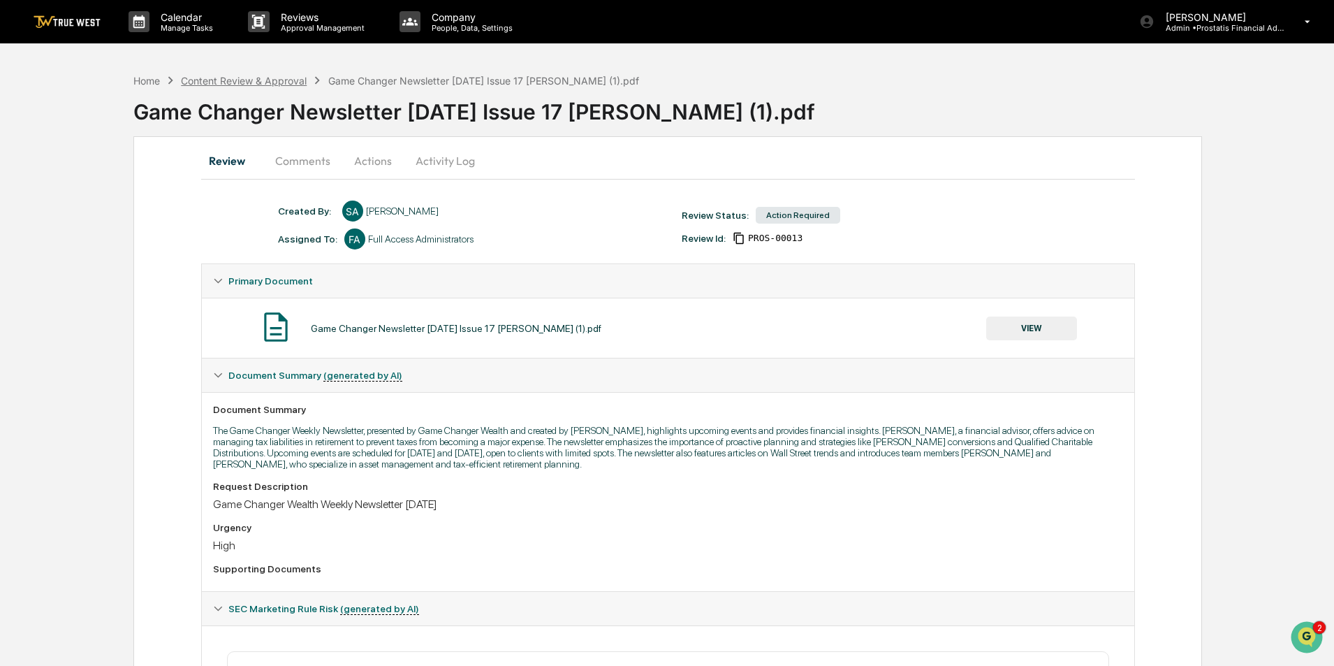
click at [247, 78] on div "Content Review & Approval" at bounding box center [244, 81] width 126 height 12
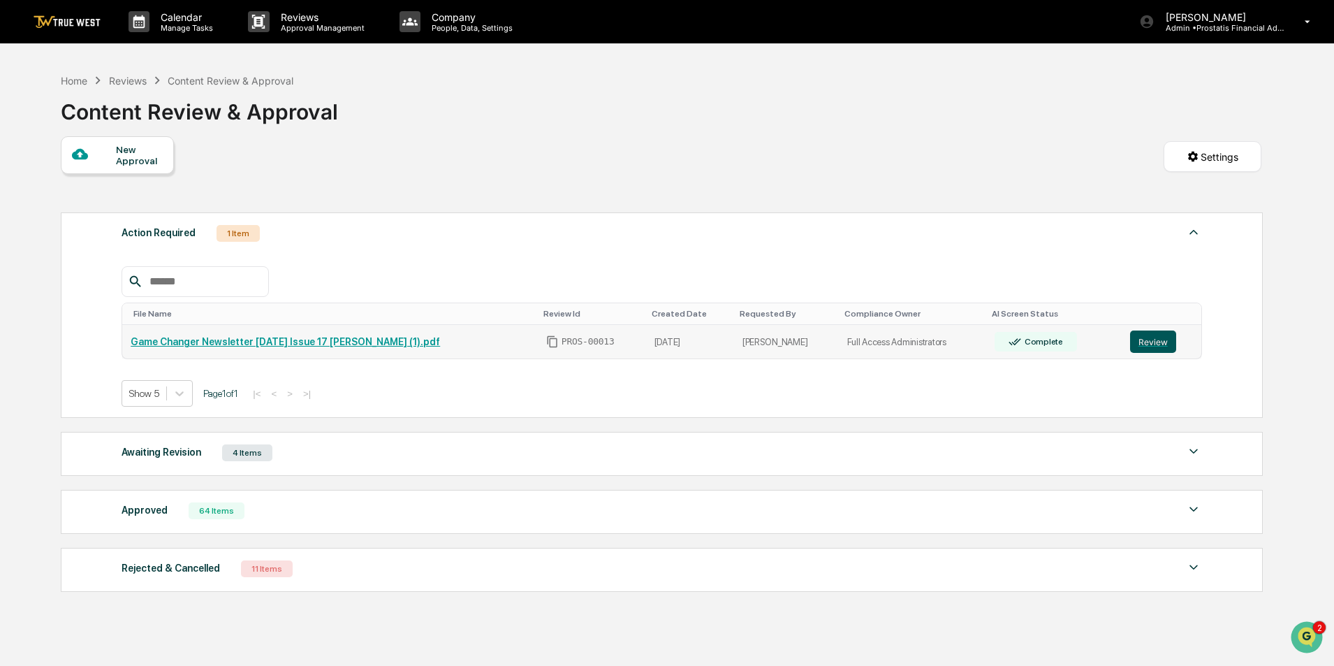
click at [1145, 335] on button "Review" at bounding box center [1153, 341] width 46 height 22
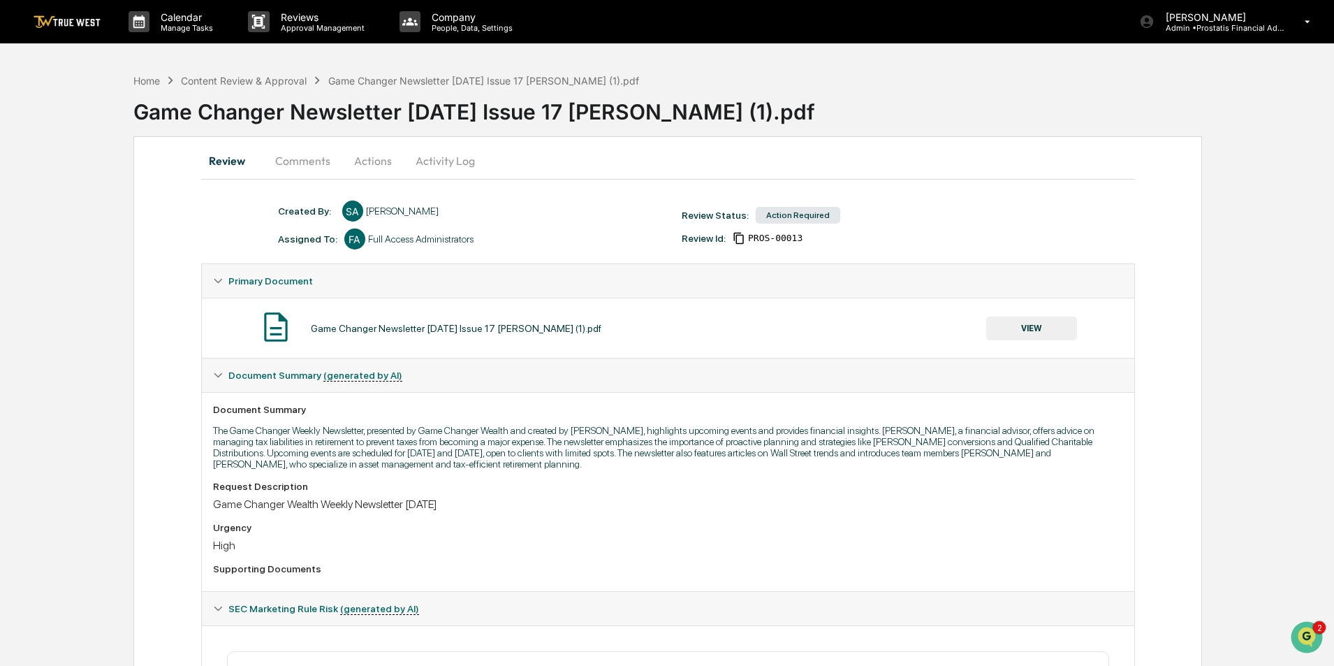
click at [451, 161] on button "Activity Log" at bounding box center [445, 161] width 82 height 34
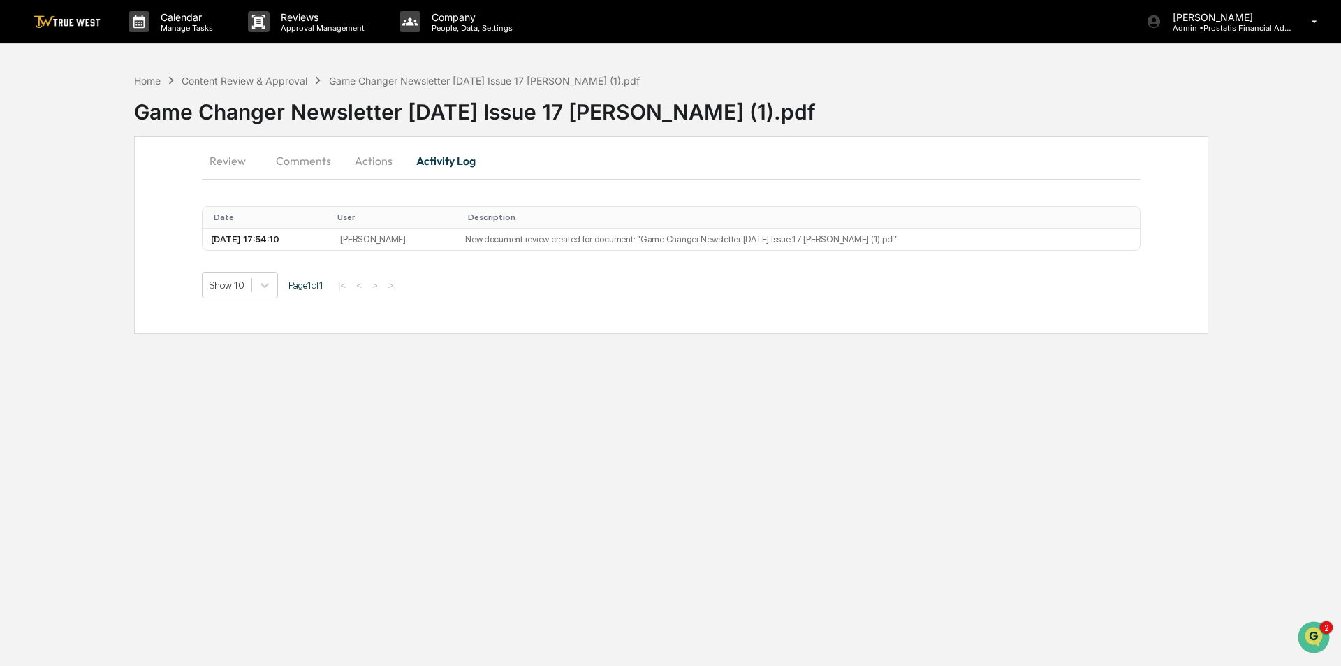
click at [356, 159] on button "Actions" at bounding box center [373, 161] width 63 height 34
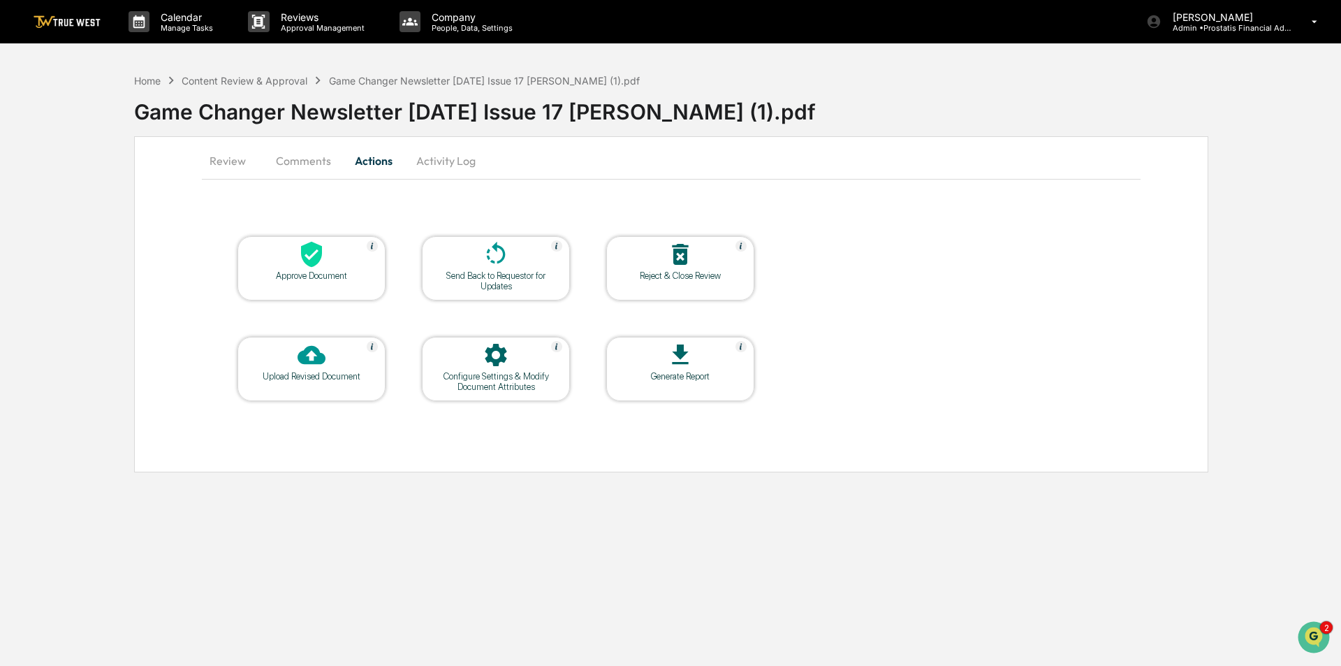
click at [490, 255] on icon at bounding box center [496, 254] width 28 height 28
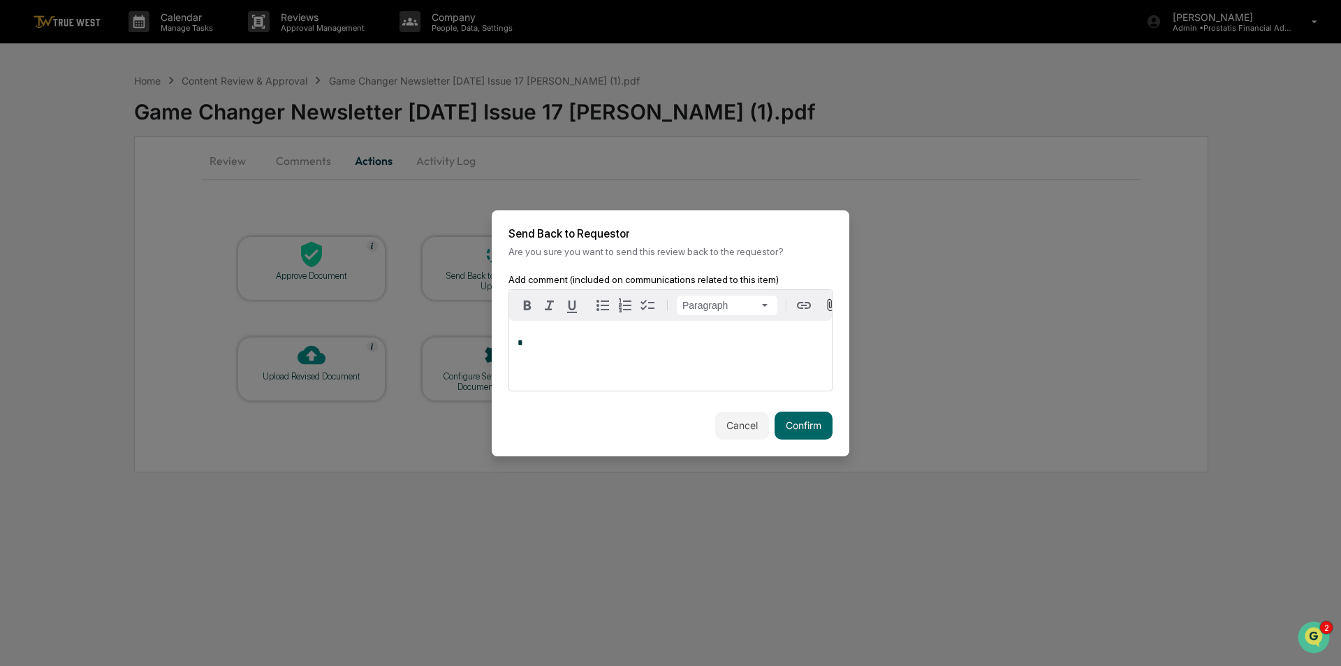
drag, startPoint x: 588, startPoint y: 362, endPoint x: 592, endPoint y: 356, distance: 7.6
click at [589, 362] on div "*" at bounding box center [670, 356] width 323 height 70
click at [740, 429] on button "Cancel" at bounding box center [742, 425] width 54 height 28
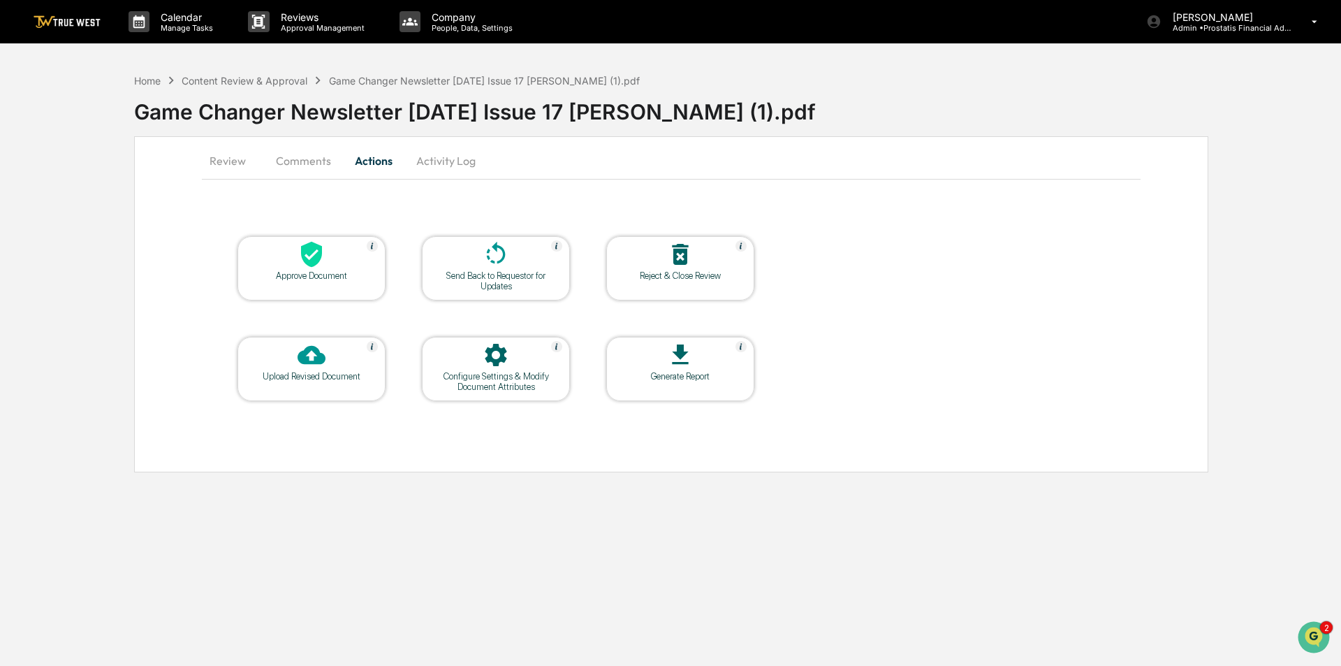
click at [288, 279] on div "Approve Document" at bounding box center [312, 275] width 126 height 10
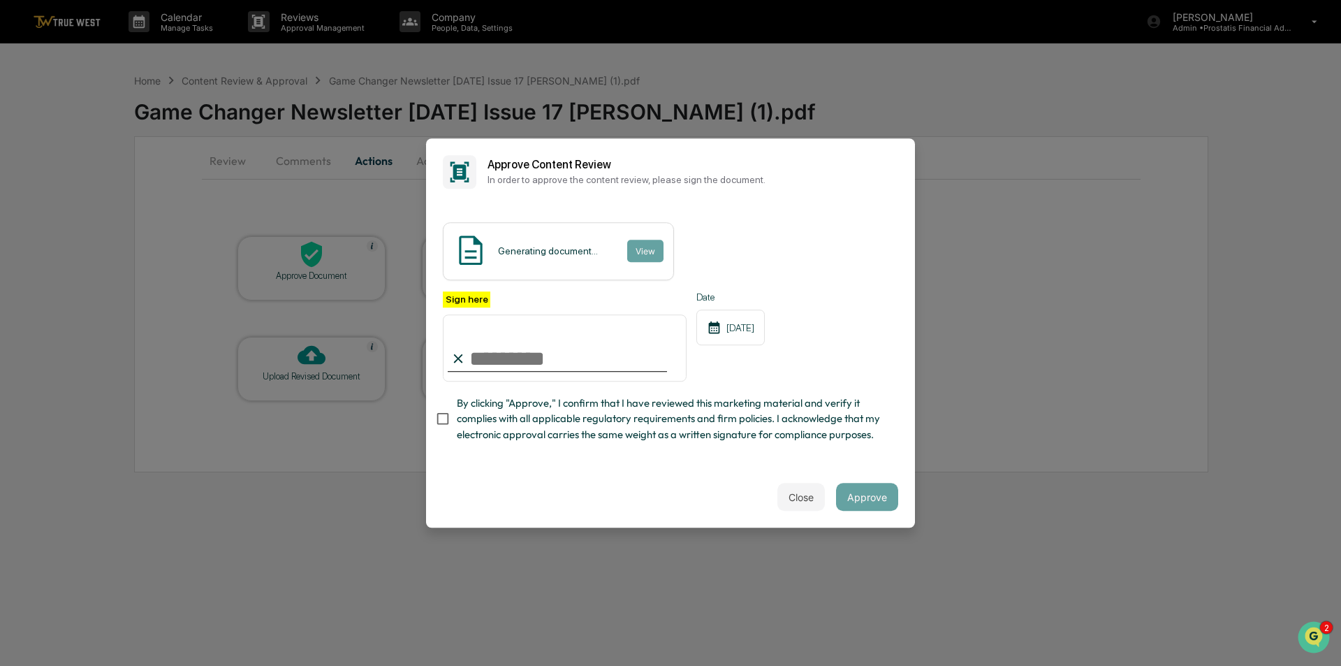
click at [789, 498] on button "Close" at bounding box center [800, 497] width 47 height 28
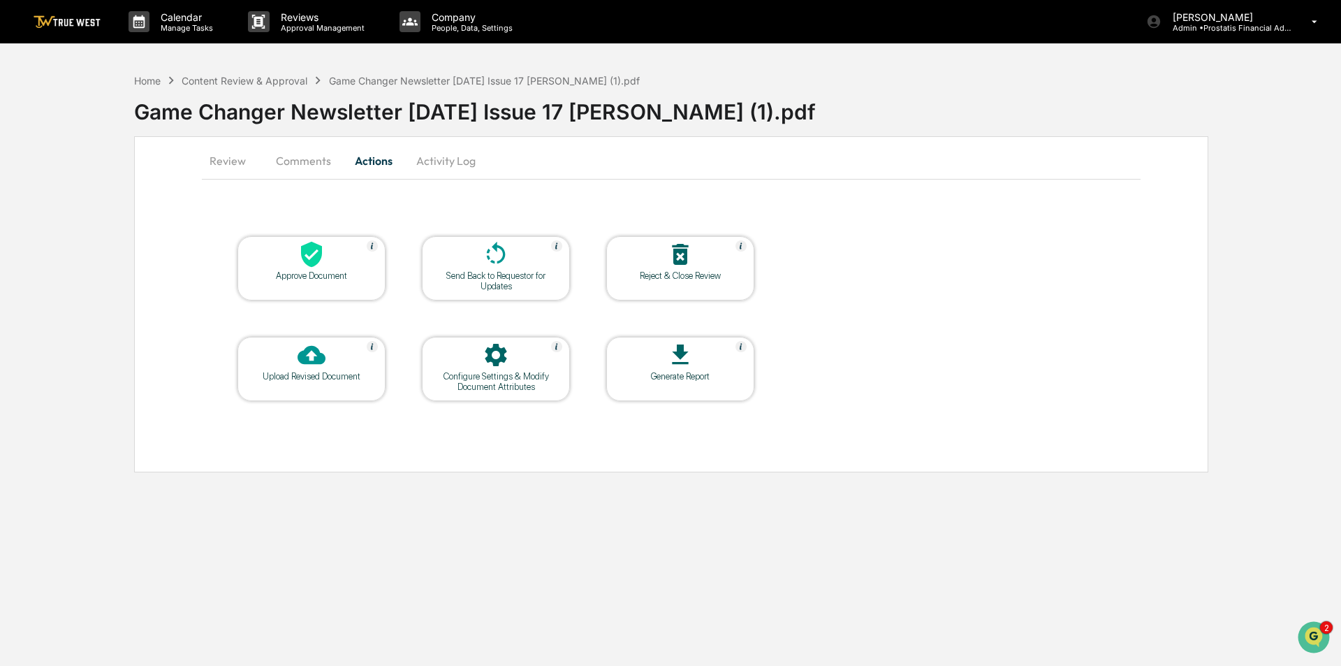
click at [236, 155] on button "Review" at bounding box center [233, 161] width 63 height 34
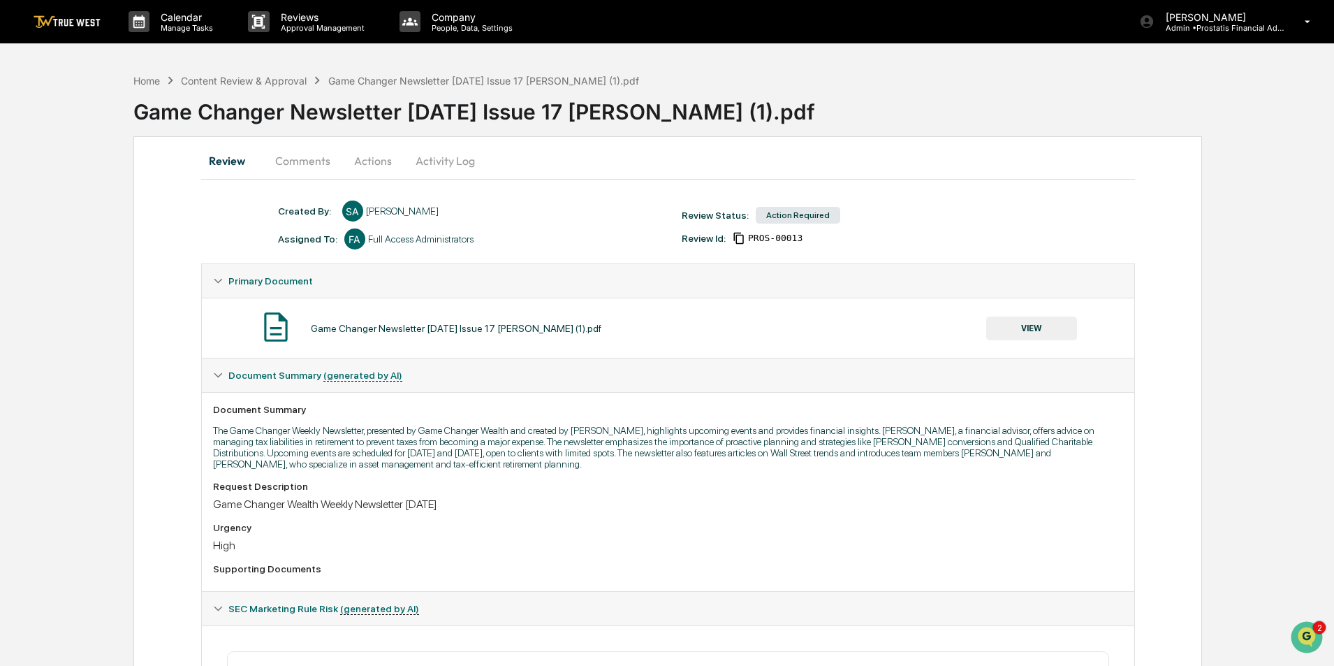
click at [374, 162] on button "Actions" at bounding box center [373, 161] width 63 height 34
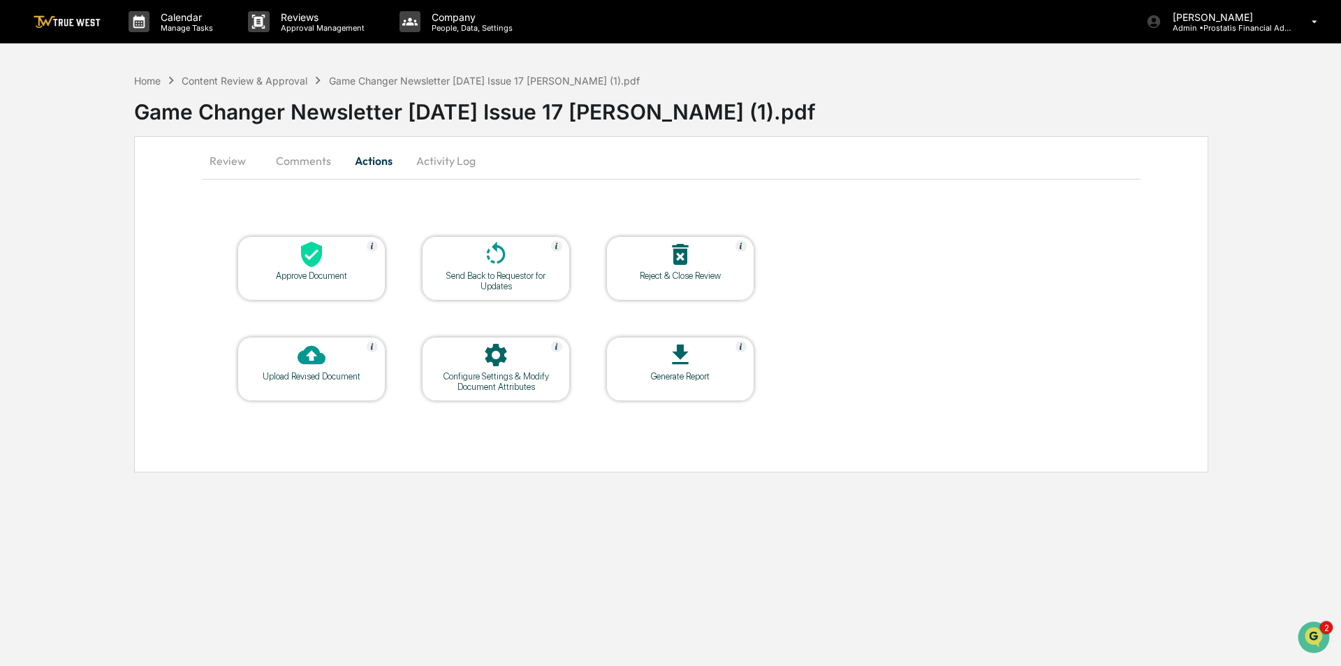
click at [495, 251] on icon at bounding box center [496, 254] width 28 height 28
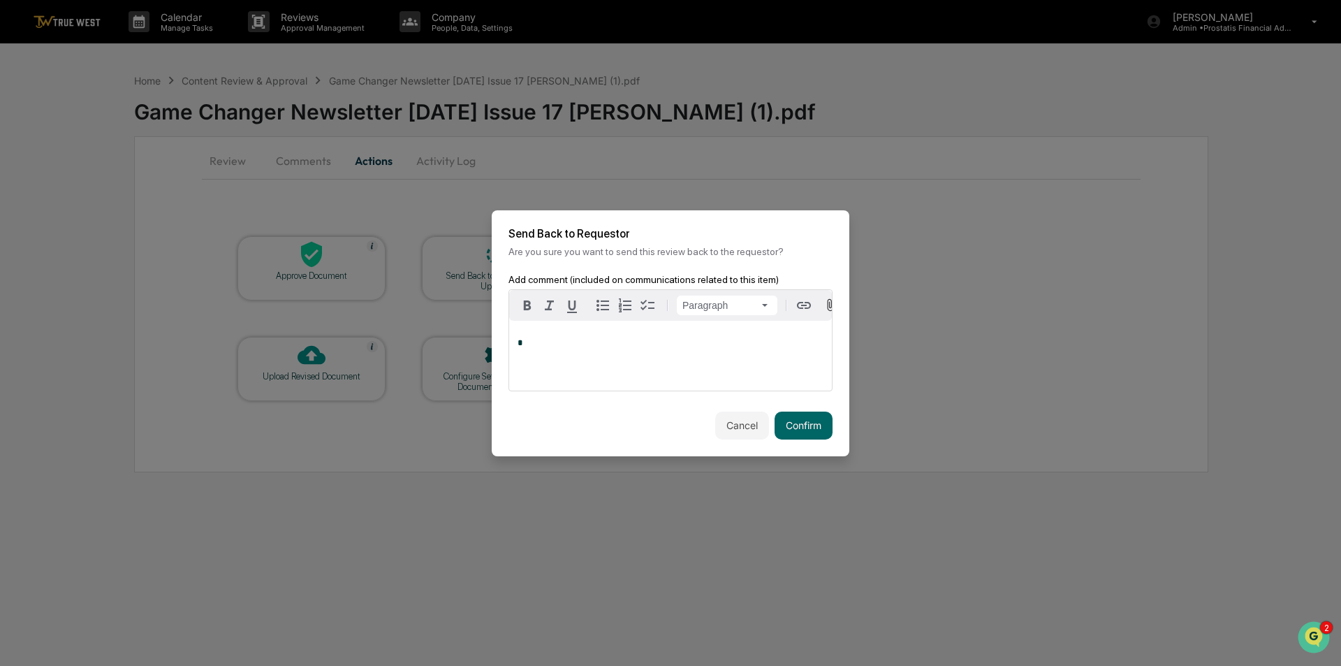
click at [611, 348] on p "*" at bounding box center [671, 343] width 306 height 10
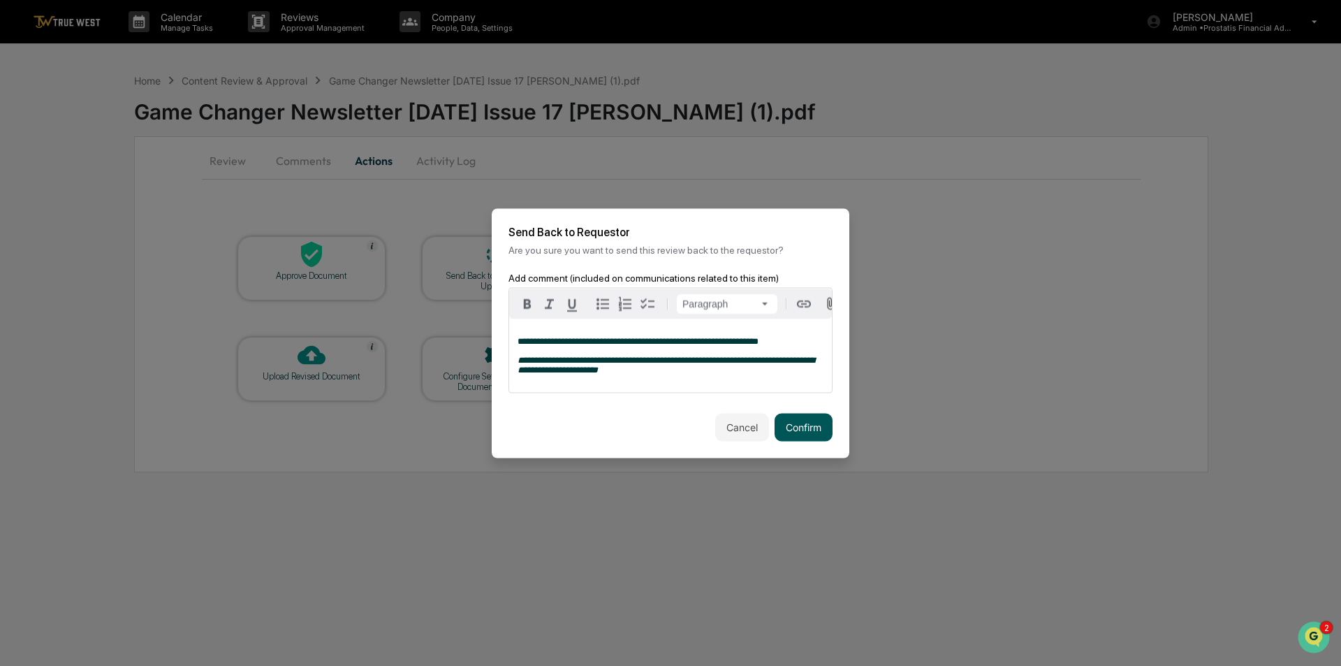
click at [805, 435] on button "Confirm" at bounding box center [804, 427] width 58 height 28
